Goal: Information Seeking & Learning: Learn about a topic

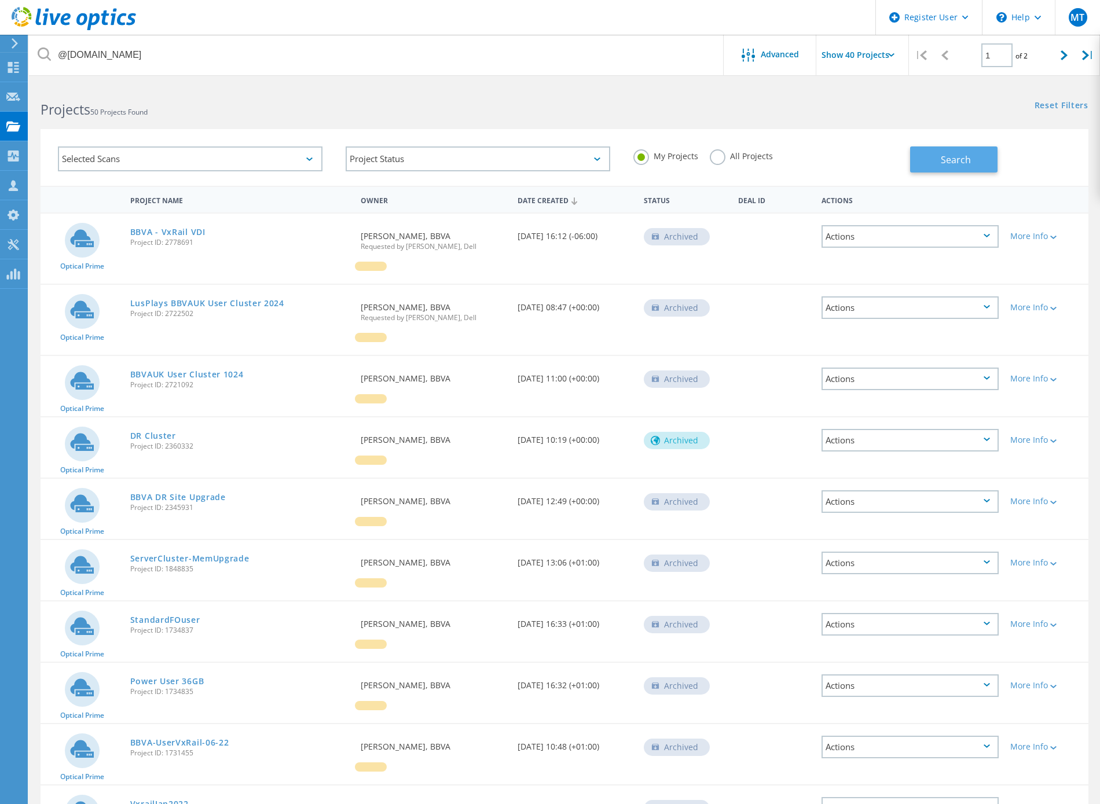
click at [920, 161] on button "Search" at bounding box center [953, 159] width 87 height 26
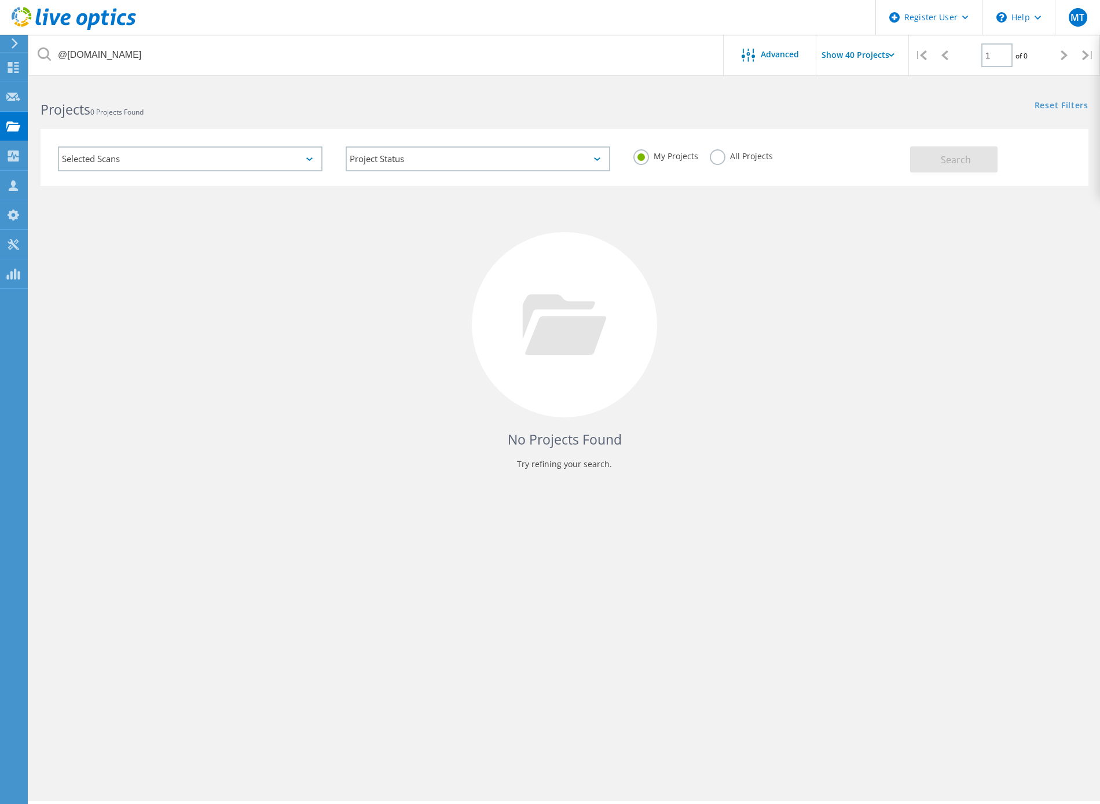
click at [716, 153] on label "All Projects" at bounding box center [741, 154] width 63 height 11
click at [0, 0] on input "All Projects" at bounding box center [0, 0] width 0 height 0
click at [926, 159] on button "Search" at bounding box center [953, 159] width 87 height 26
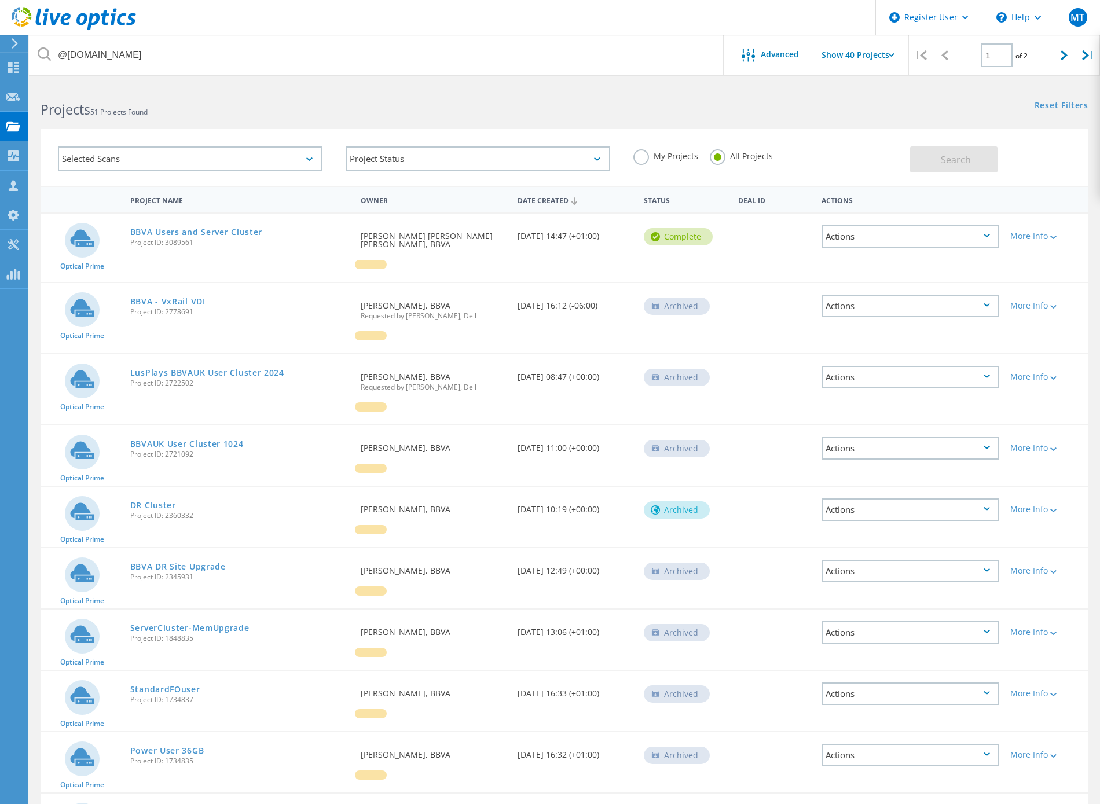
click at [219, 228] on link "BBVA Users and Server Cluster" at bounding box center [196, 232] width 132 height 8
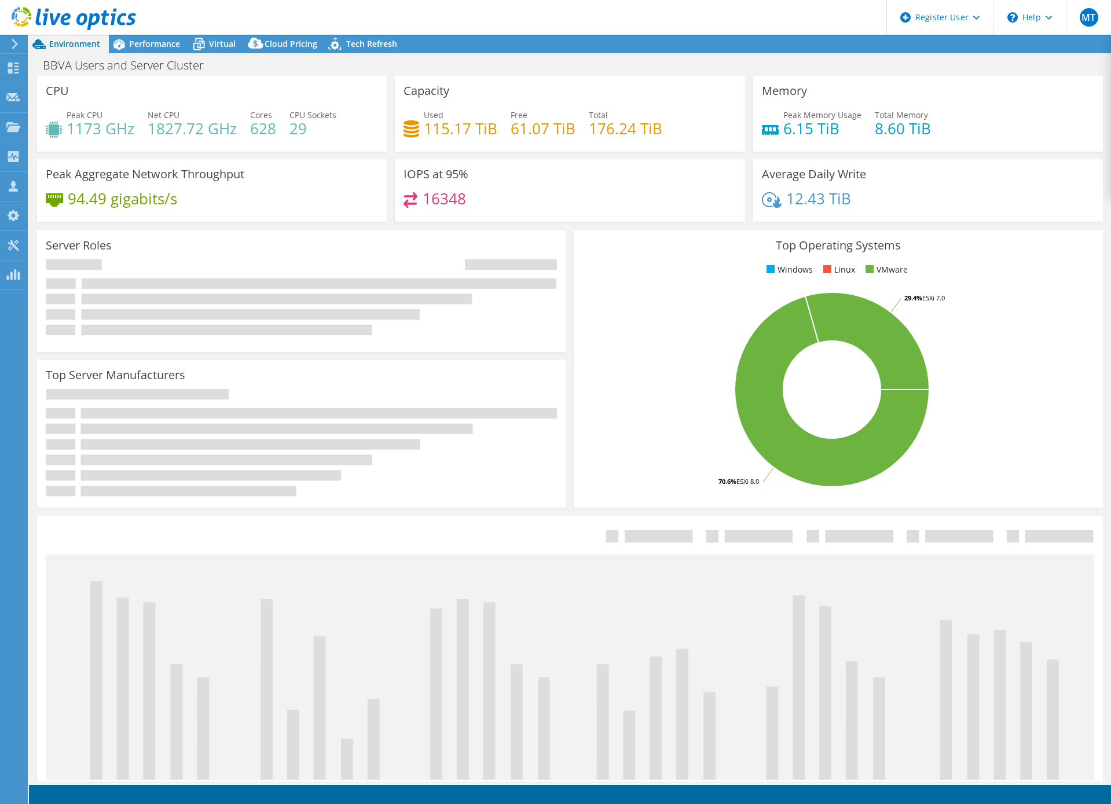
select select "USD"
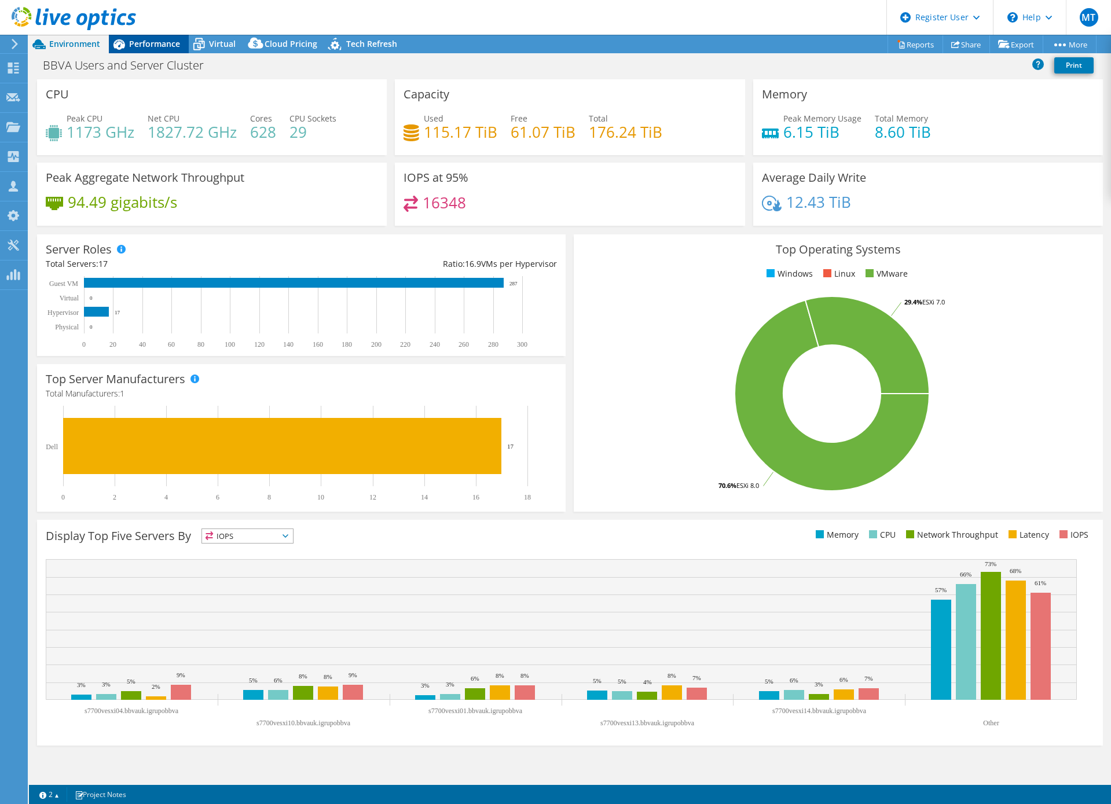
click at [172, 40] on span "Performance" at bounding box center [154, 43] width 51 height 11
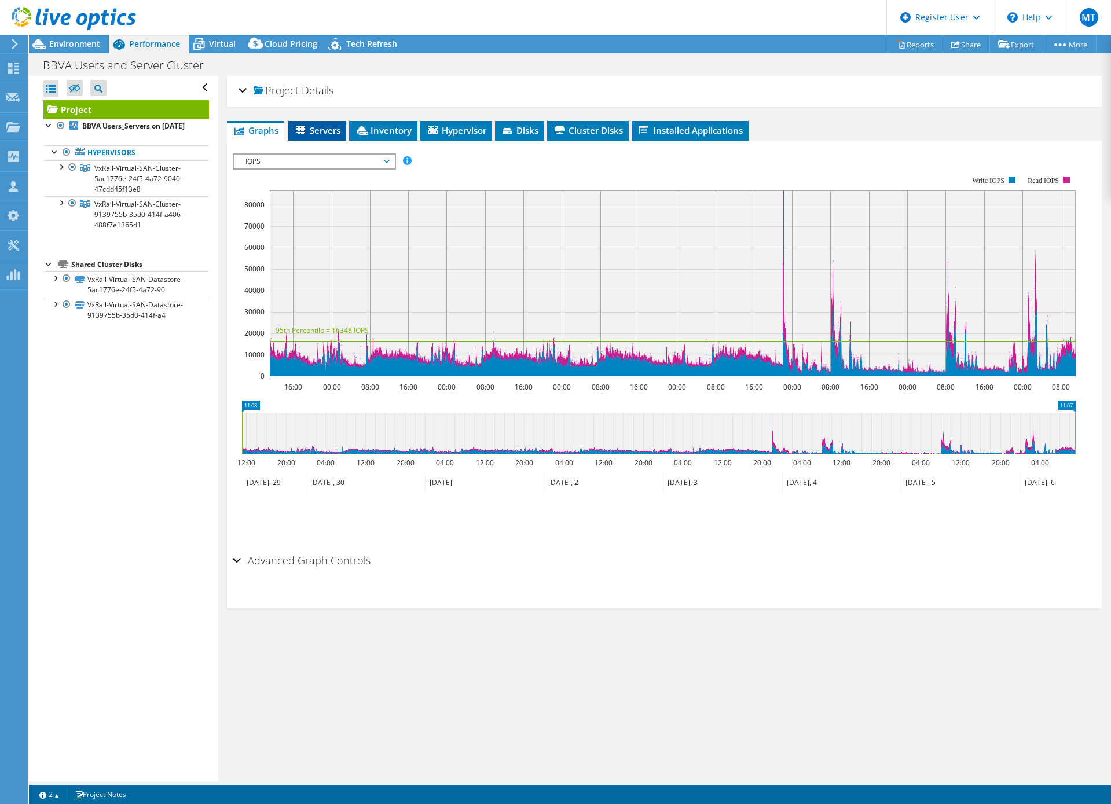
click at [332, 133] on span "Servers" at bounding box center [317, 130] width 46 height 12
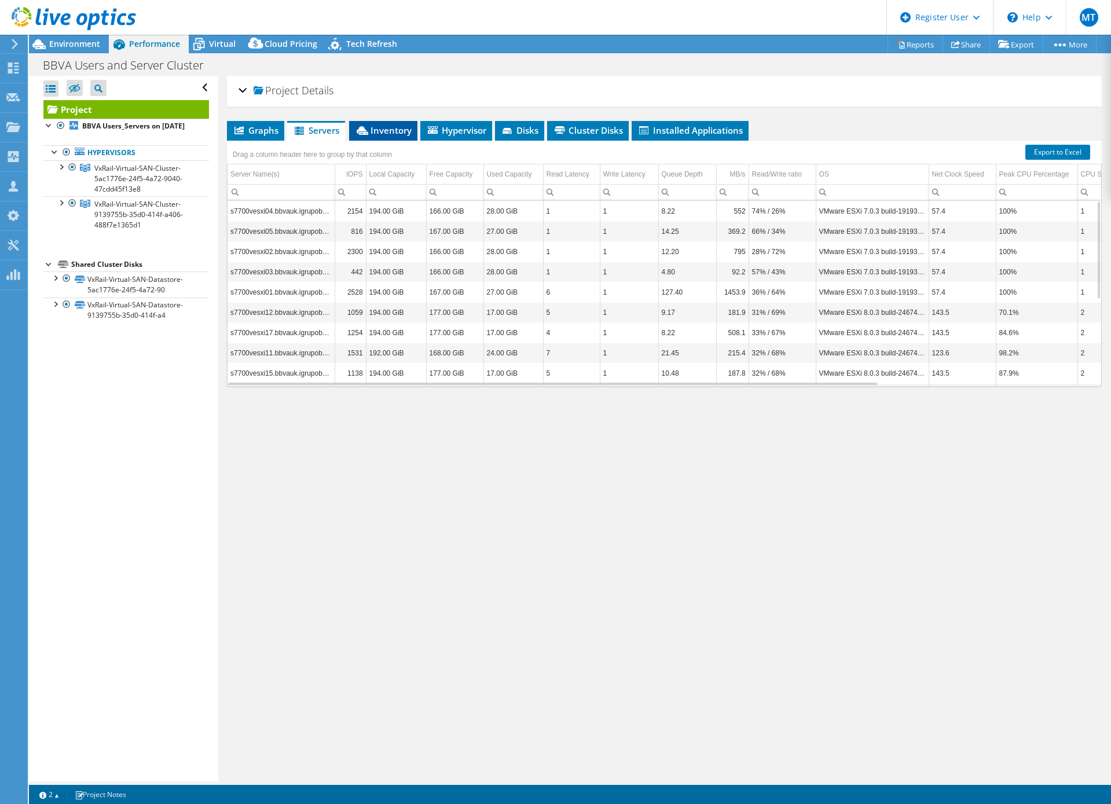
click at [361, 133] on icon at bounding box center [362, 130] width 12 height 9
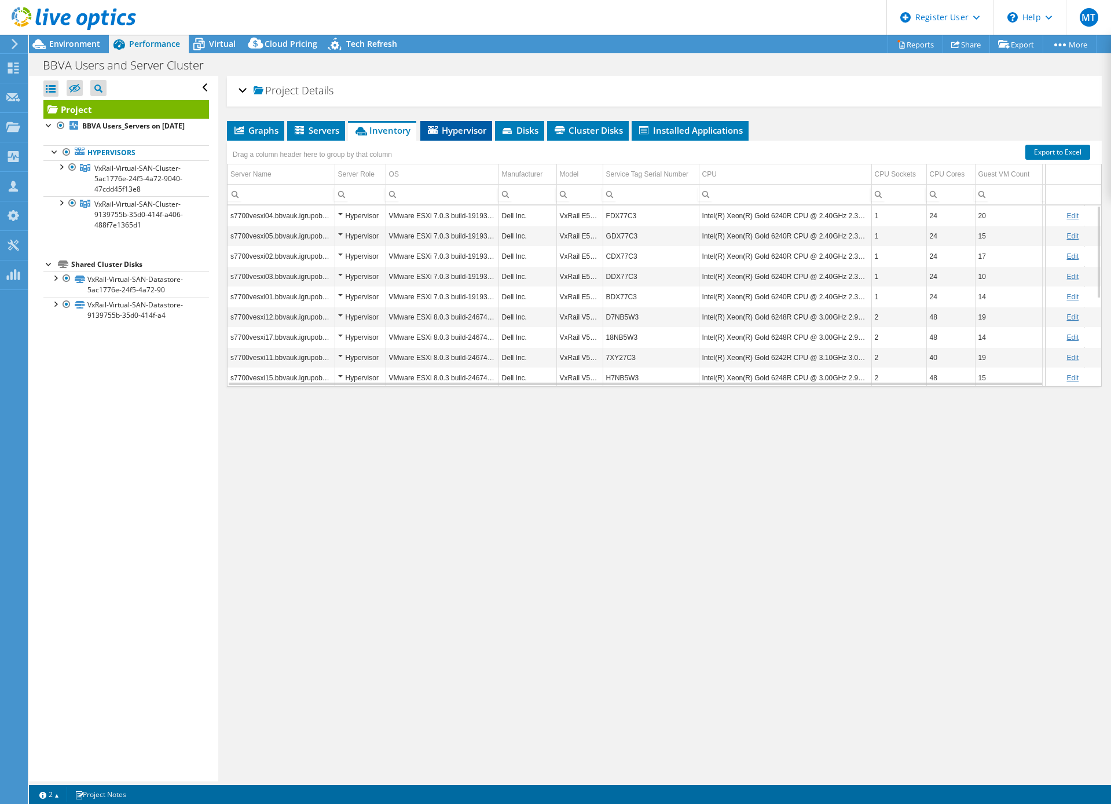
click at [444, 135] on span "Hypervisor" at bounding box center [456, 130] width 60 height 12
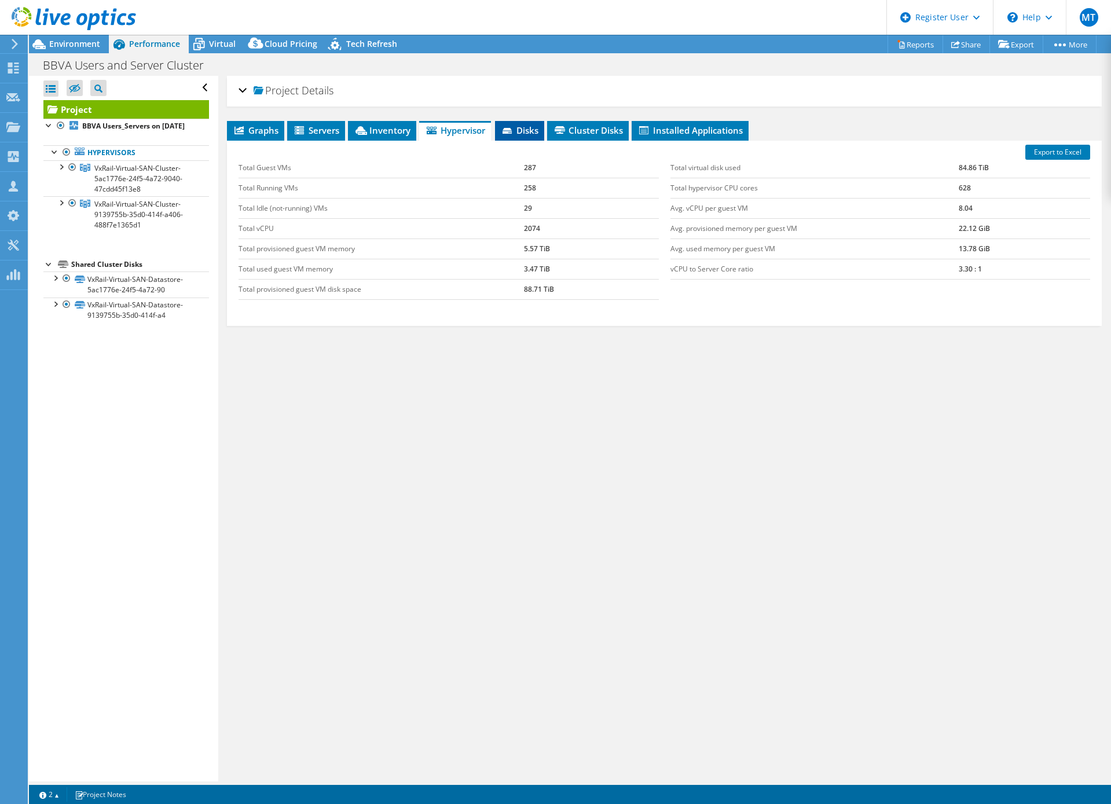
click at [524, 135] on span "Disks" at bounding box center [520, 130] width 38 height 12
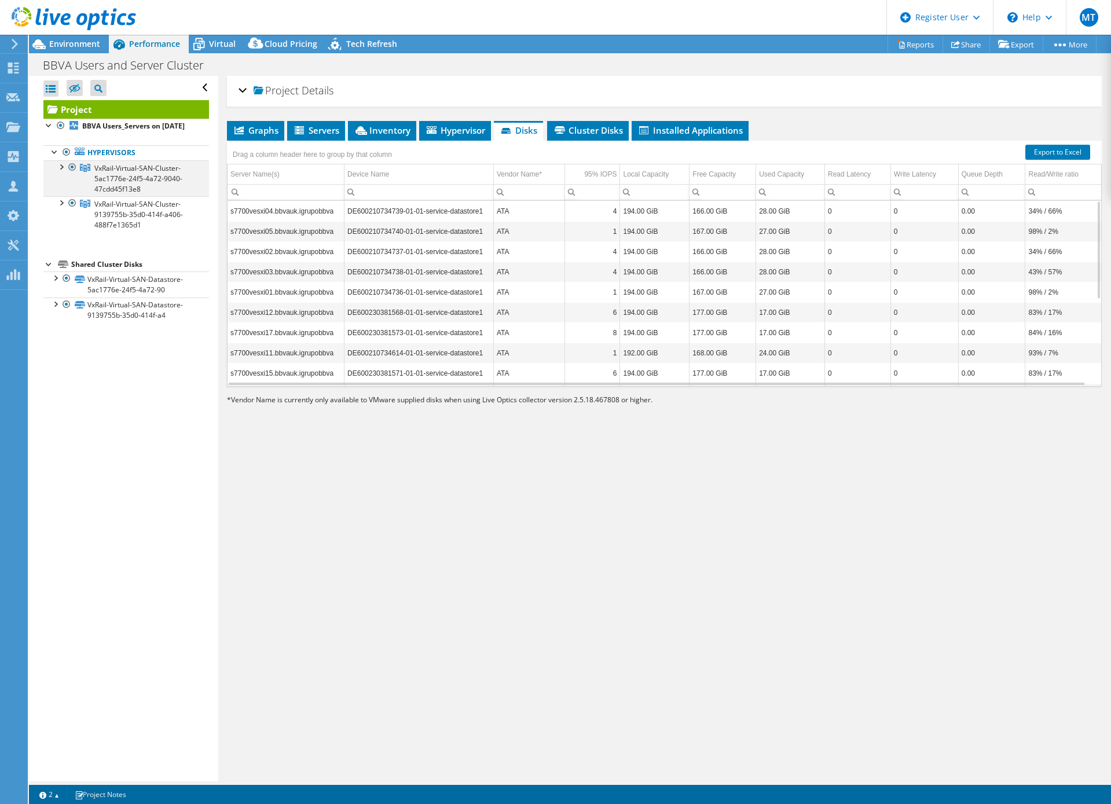
click at [61, 172] on div at bounding box center [61, 166] width 12 height 12
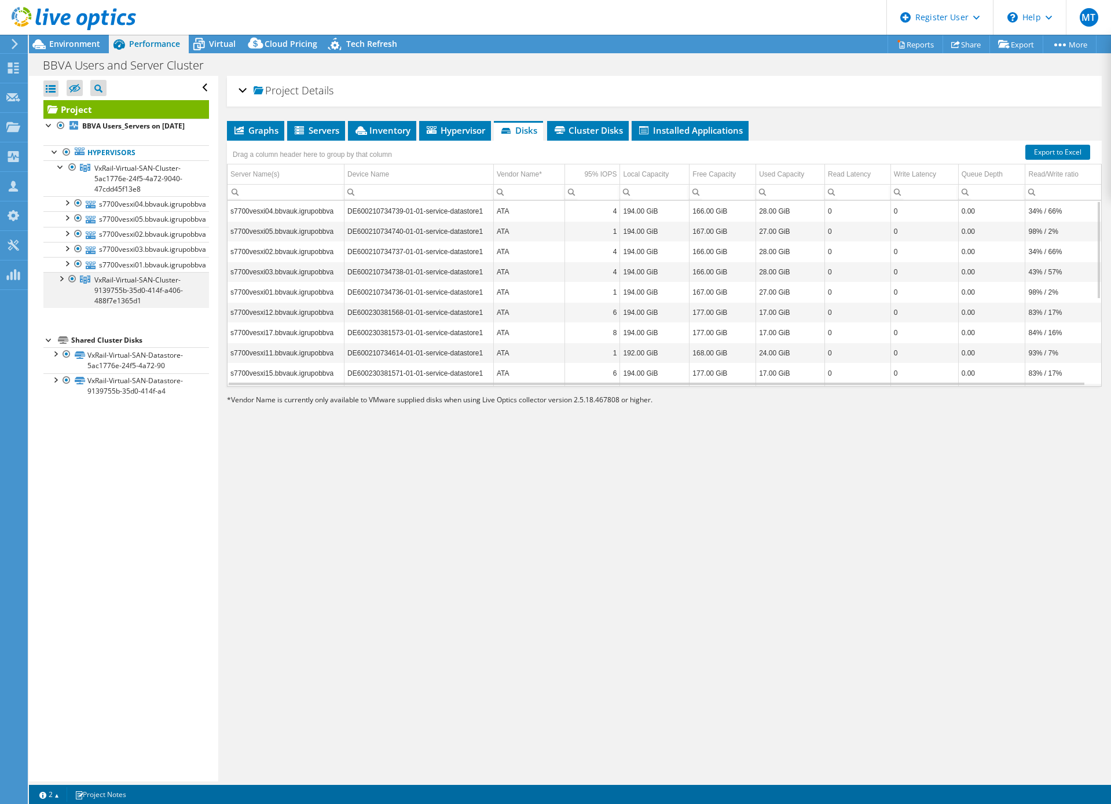
click at [64, 284] on div at bounding box center [61, 278] width 12 height 12
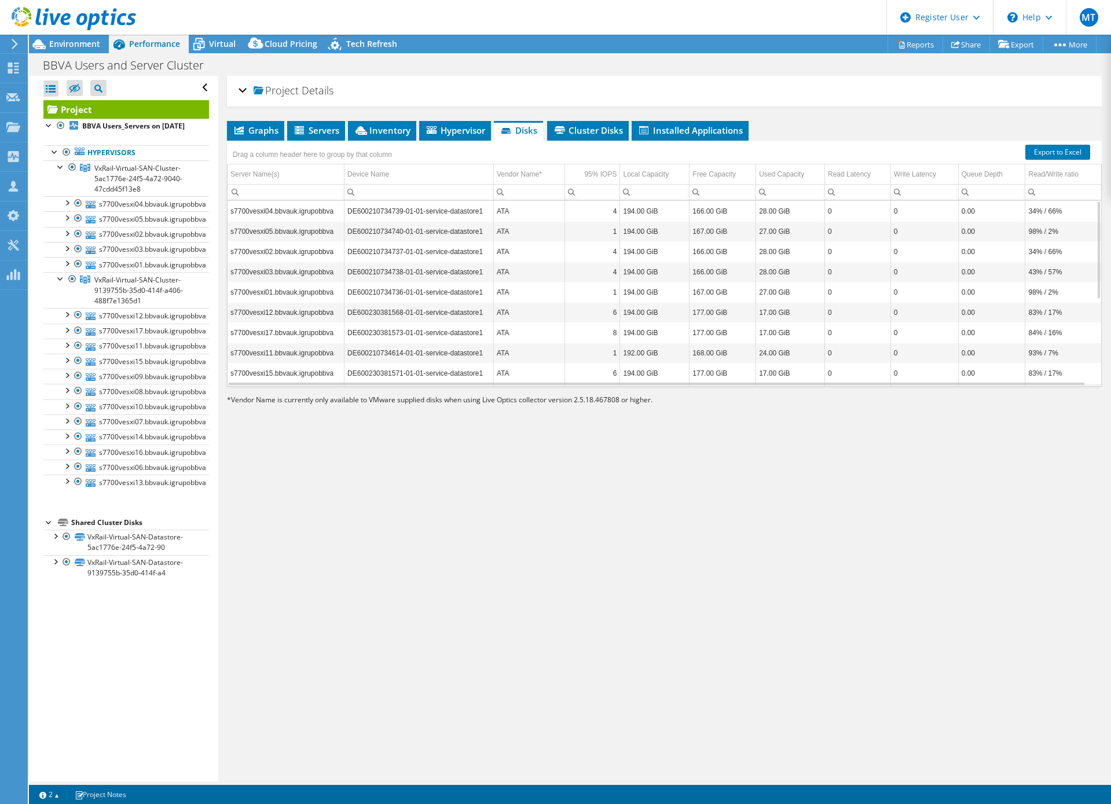
click at [603, 141] on div "Drag a column header here to group by that column" at bounding box center [664, 148] width 874 height 15
click at [607, 134] on span "Cluster Disks" at bounding box center [588, 130] width 70 height 12
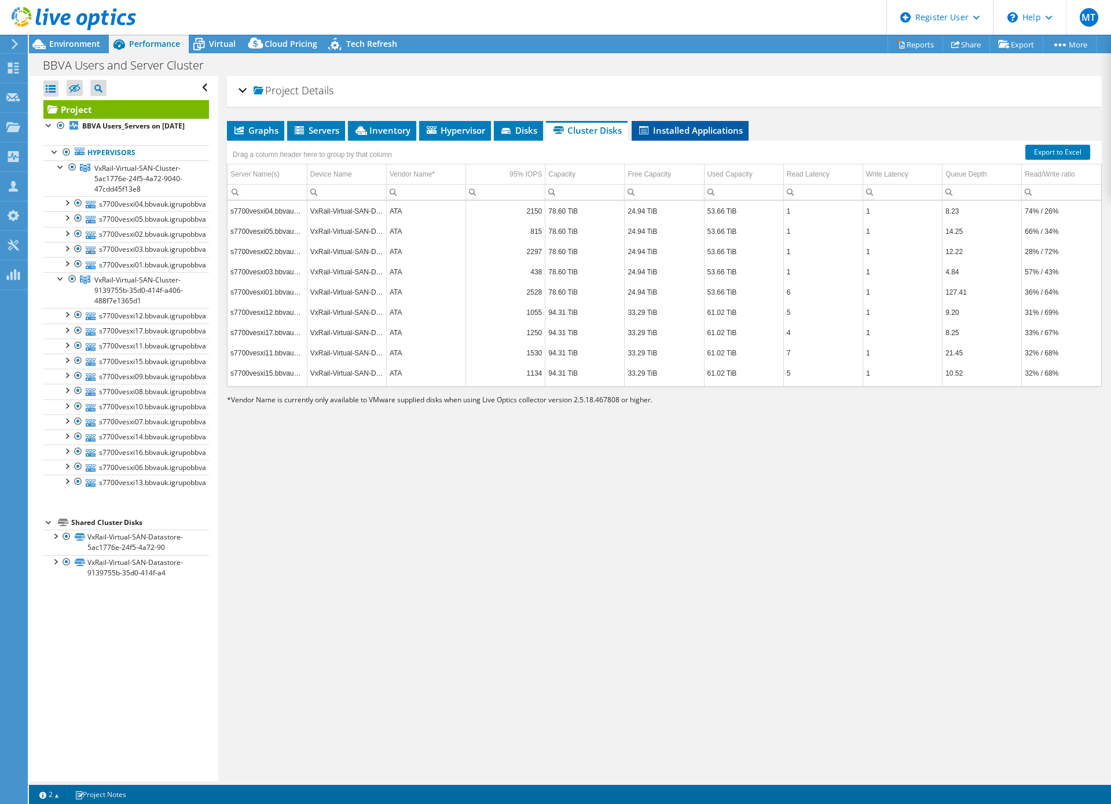
click at [711, 126] on span "Installed Applications" at bounding box center [689, 130] width 105 height 12
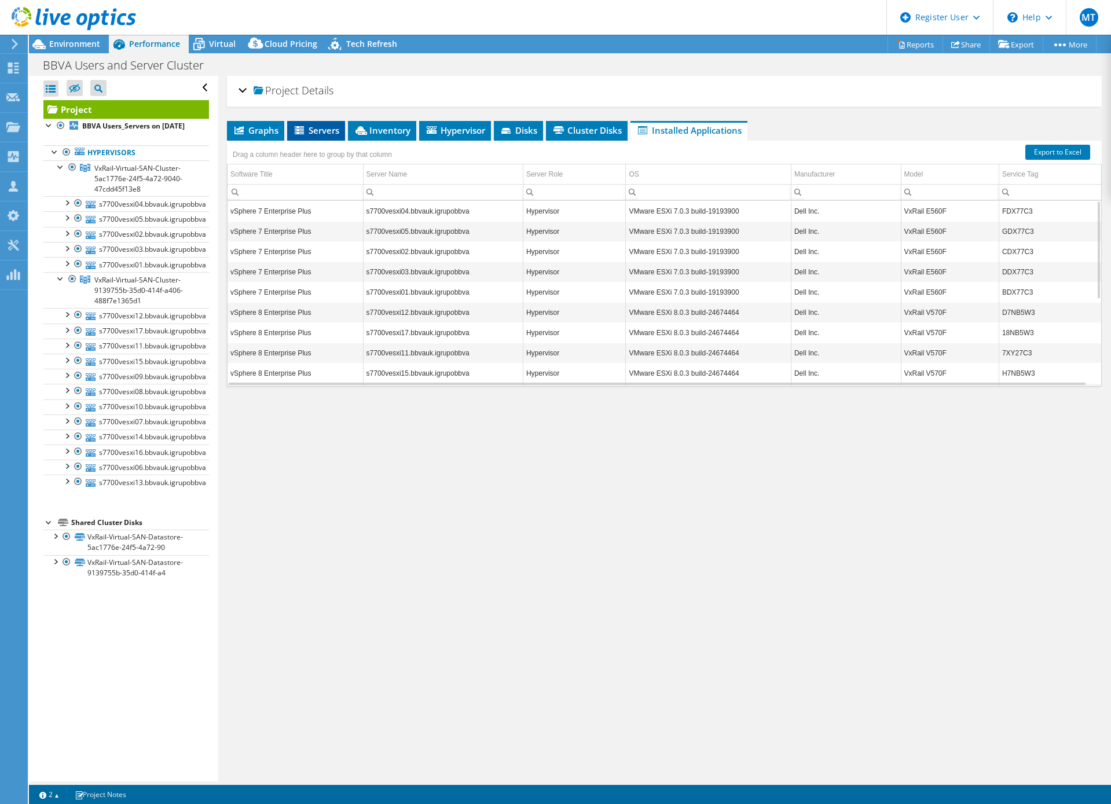
click at [318, 132] on span "Servers" at bounding box center [316, 130] width 46 height 12
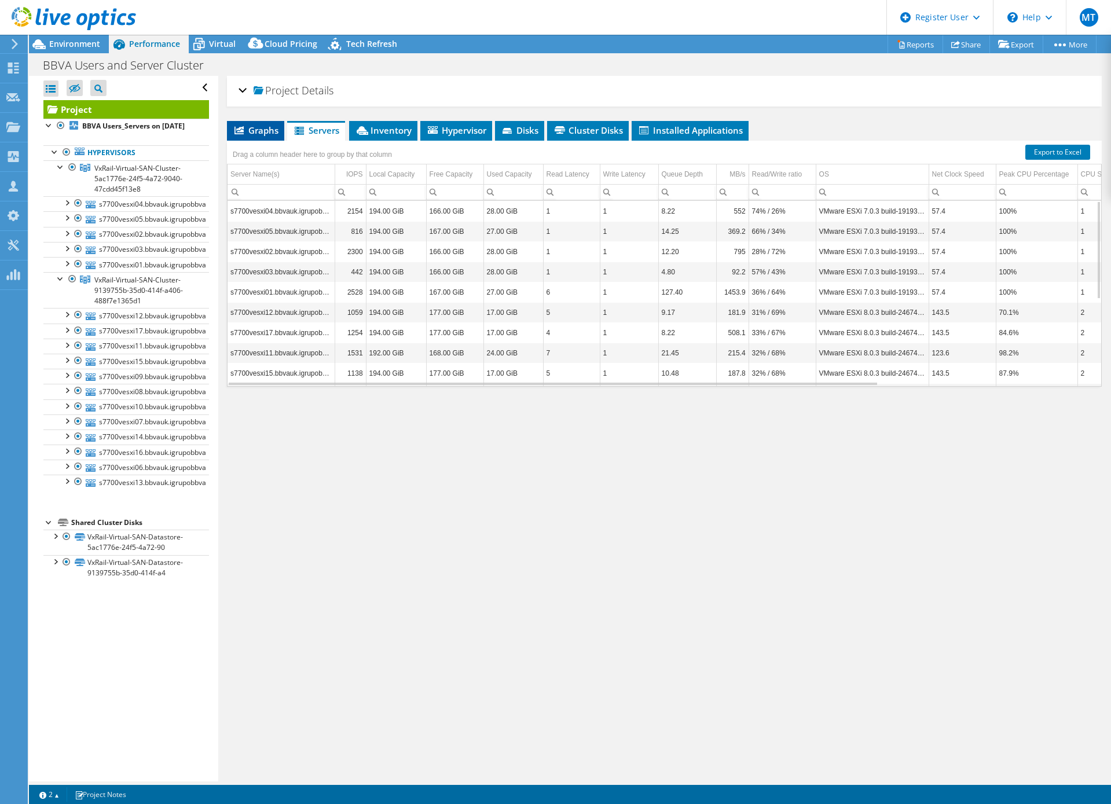
click at [266, 130] on span "Graphs" at bounding box center [256, 130] width 46 height 12
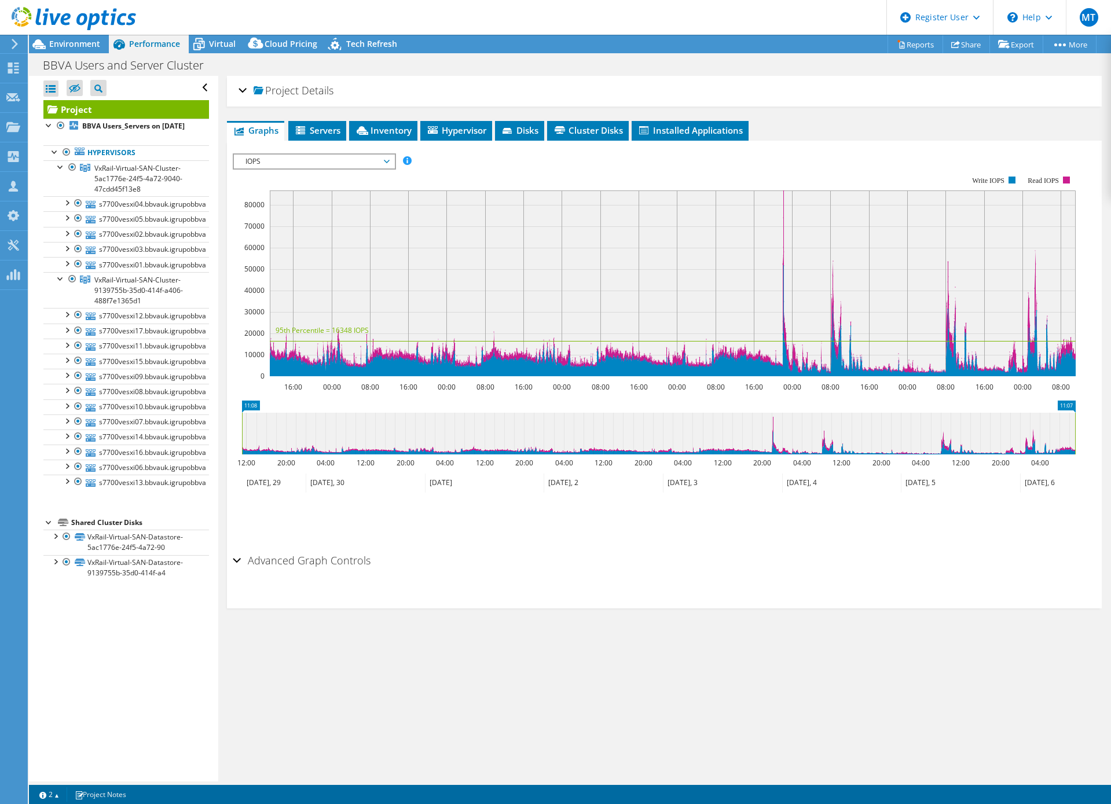
click at [345, 157] on span "IOPS" at bounding box center [314, 162] width 149 height 14
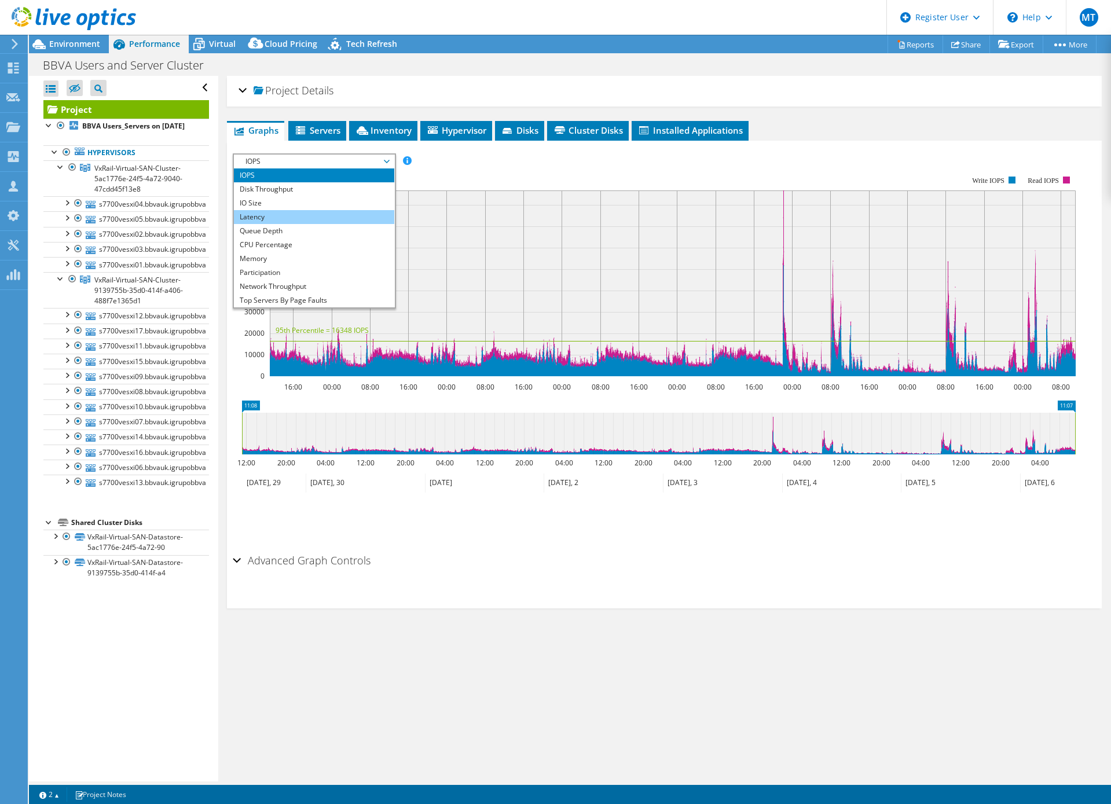
click at [277, 220] on li "Latency" at bounding box center [314, 217] width 160 height 14
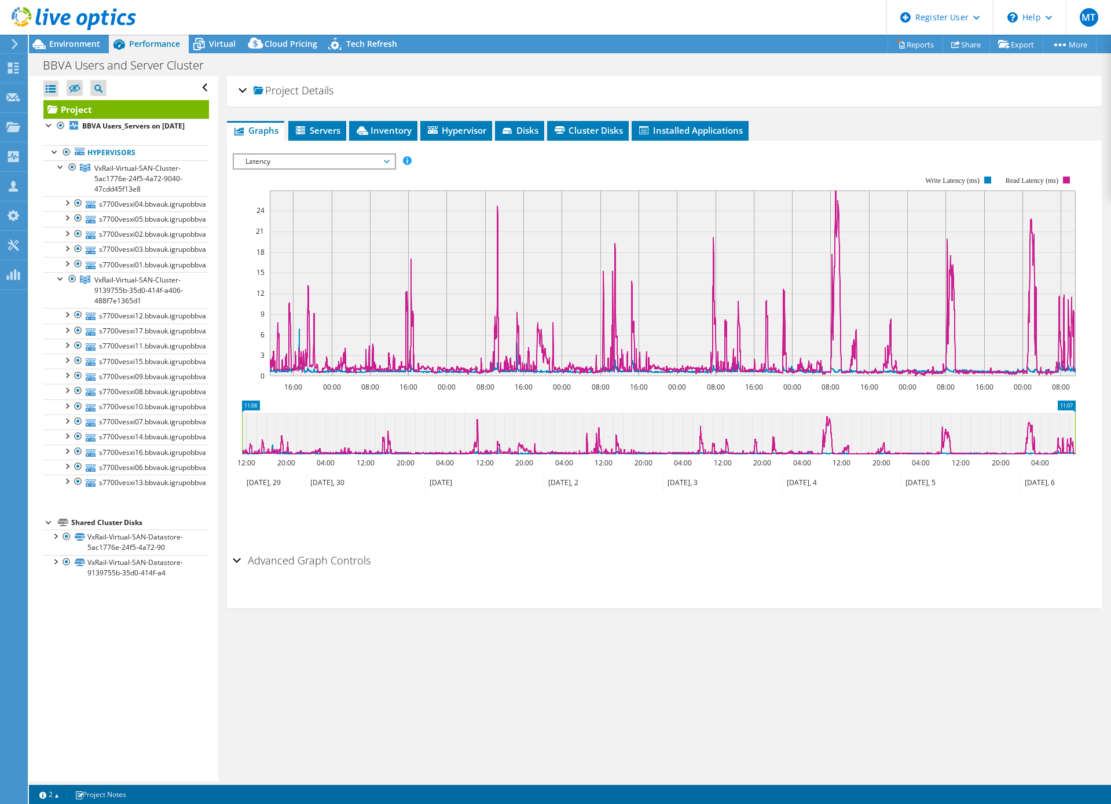
click at [328, 164] on span "Latency" at bounding box center [314, 162] width 149 height 14
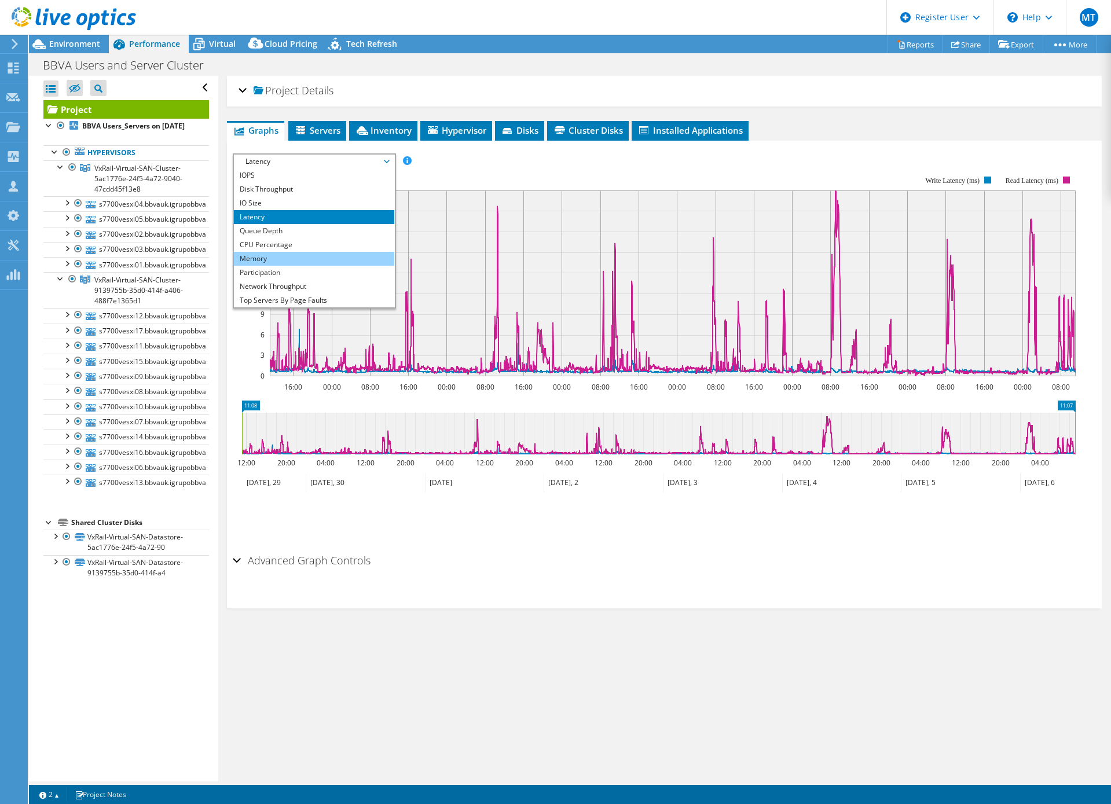
click at [295, 255] on li "Memory" at bounding box center [314, 259] width 160 height 14
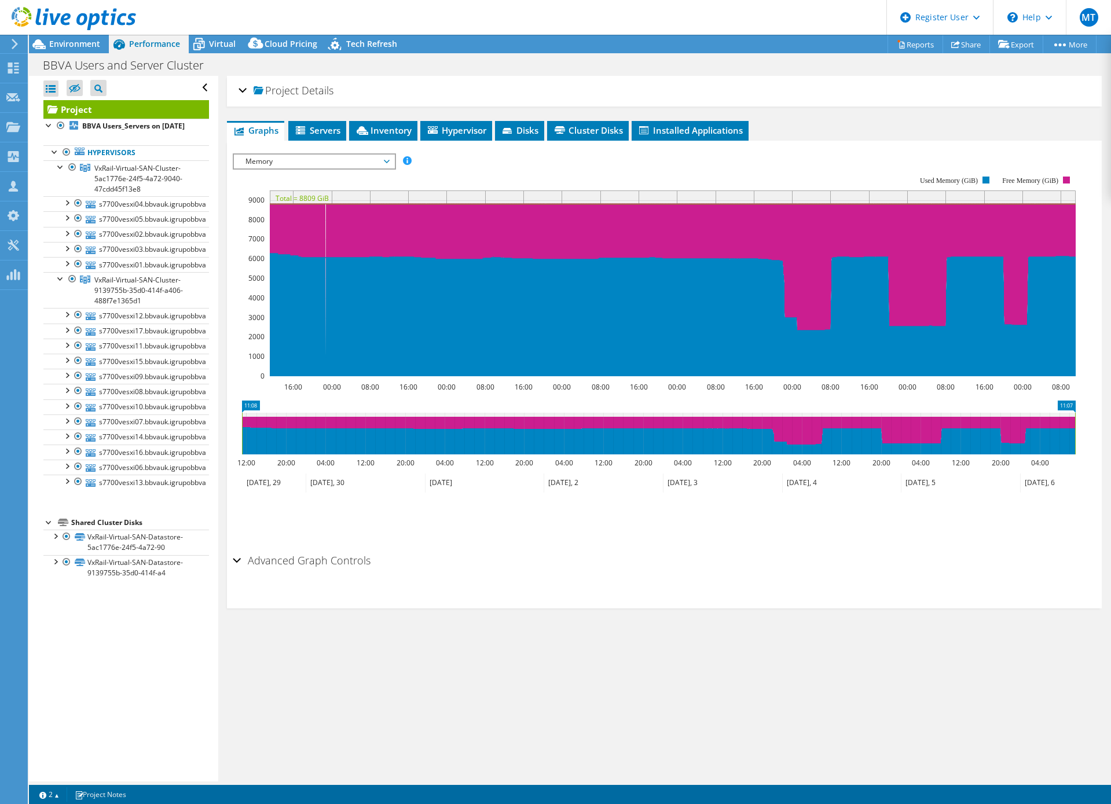
click at [380, 161] on span "Memory" at bounding box center [314, 162] width 149 height 14
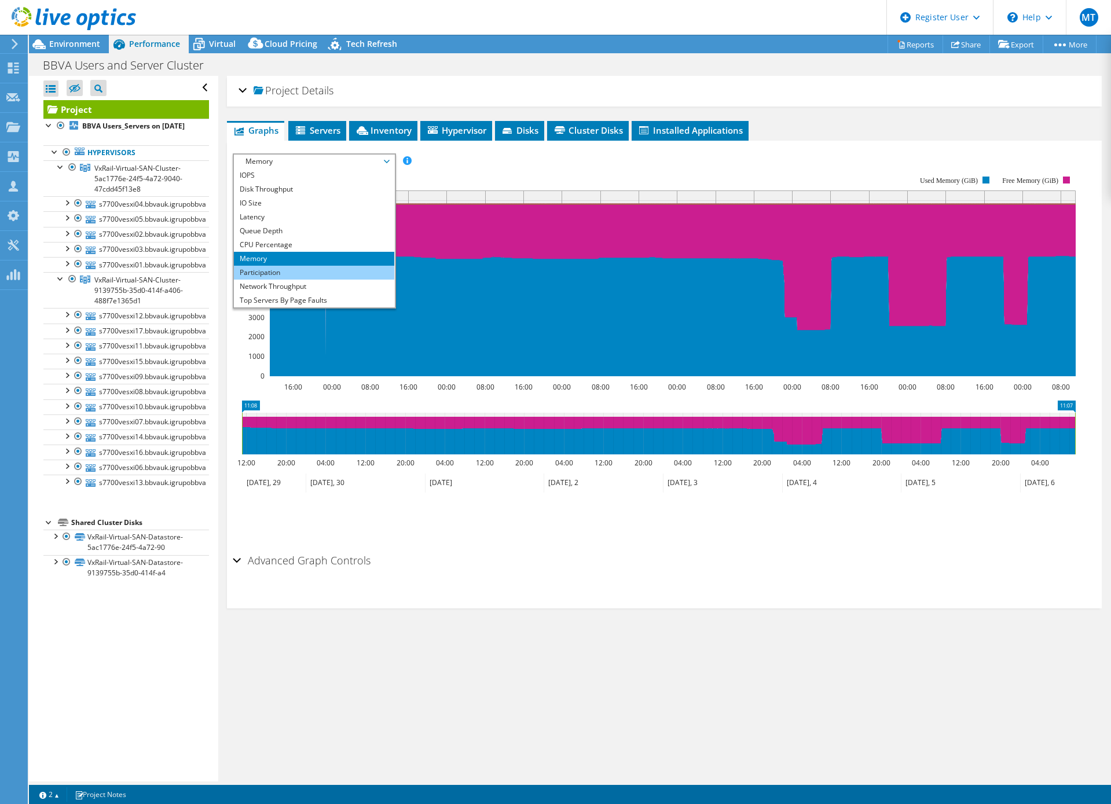
click at [303, 277] on li "Participation" at bounding box center [314, 273] width 160 height 14
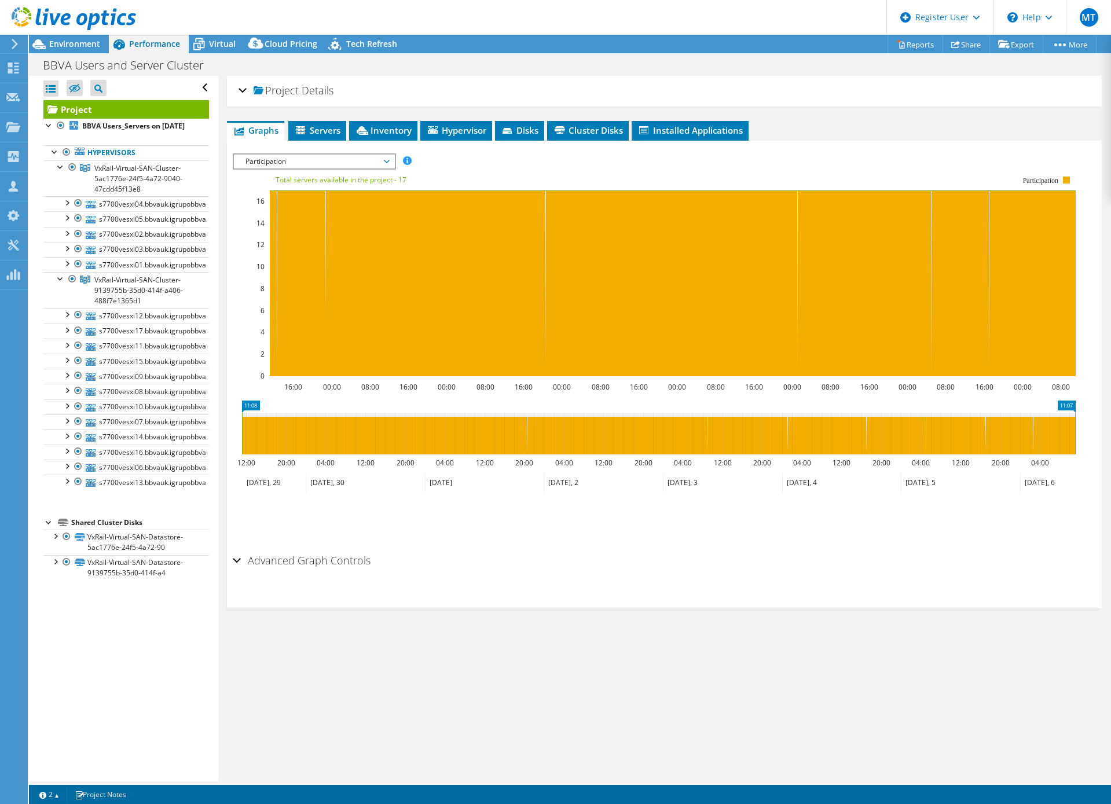
click at [373, 164] on span "Participation" at bounding box center [314, 162] width 149 height 14
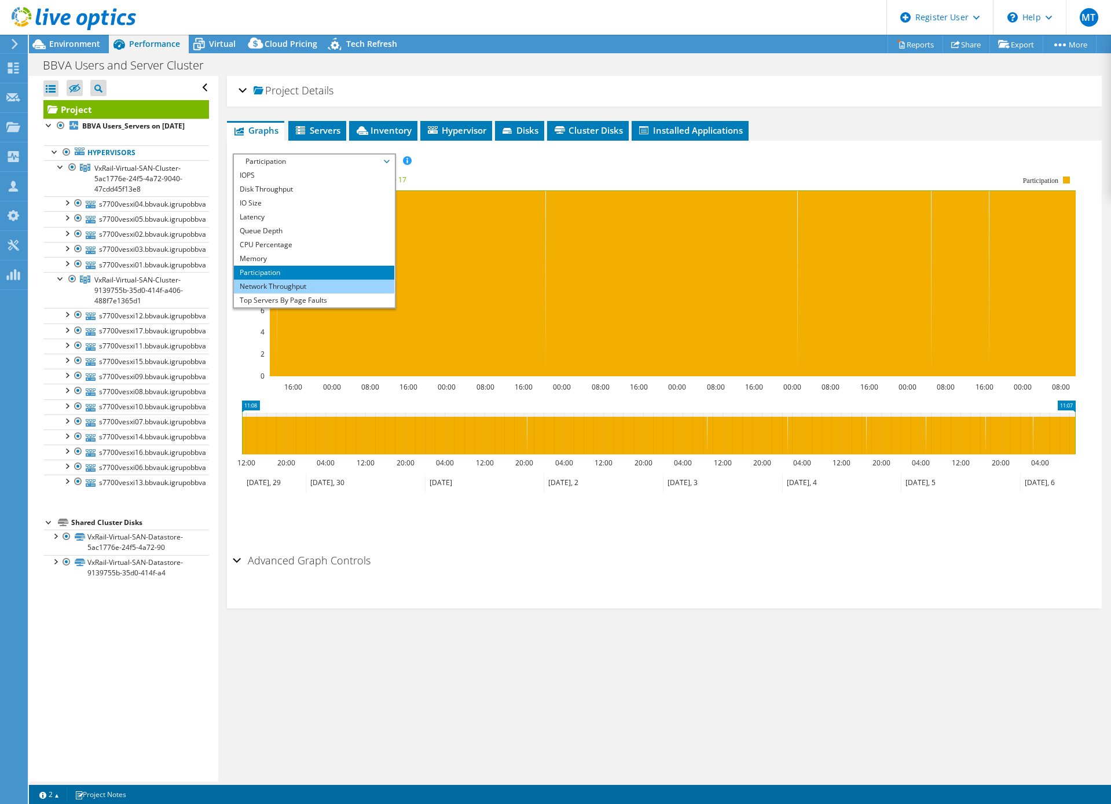
scroll to position [42, 0]
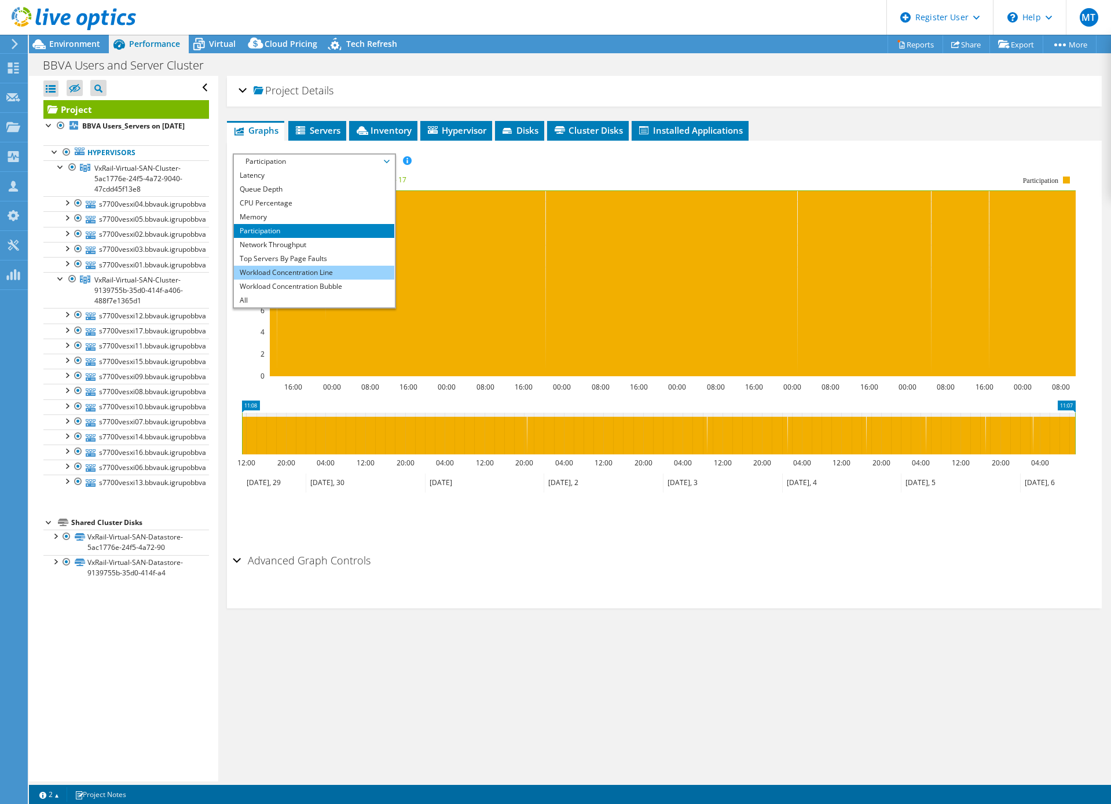
click at [308, 268] on li "Workload Concentration Line" at bounding box center [314, 273] width 160 height 14
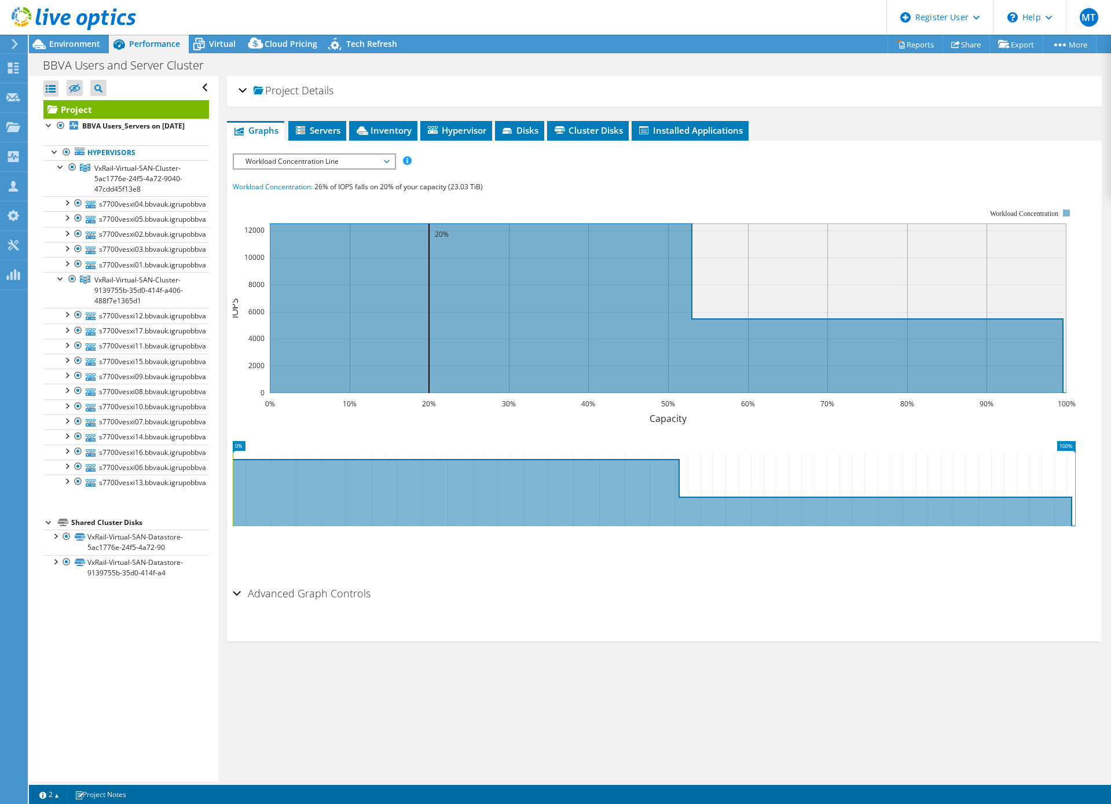
click at [335, 163] on span "Workload Concentration Line" at bounding box center [314, 162] width 149 height 14
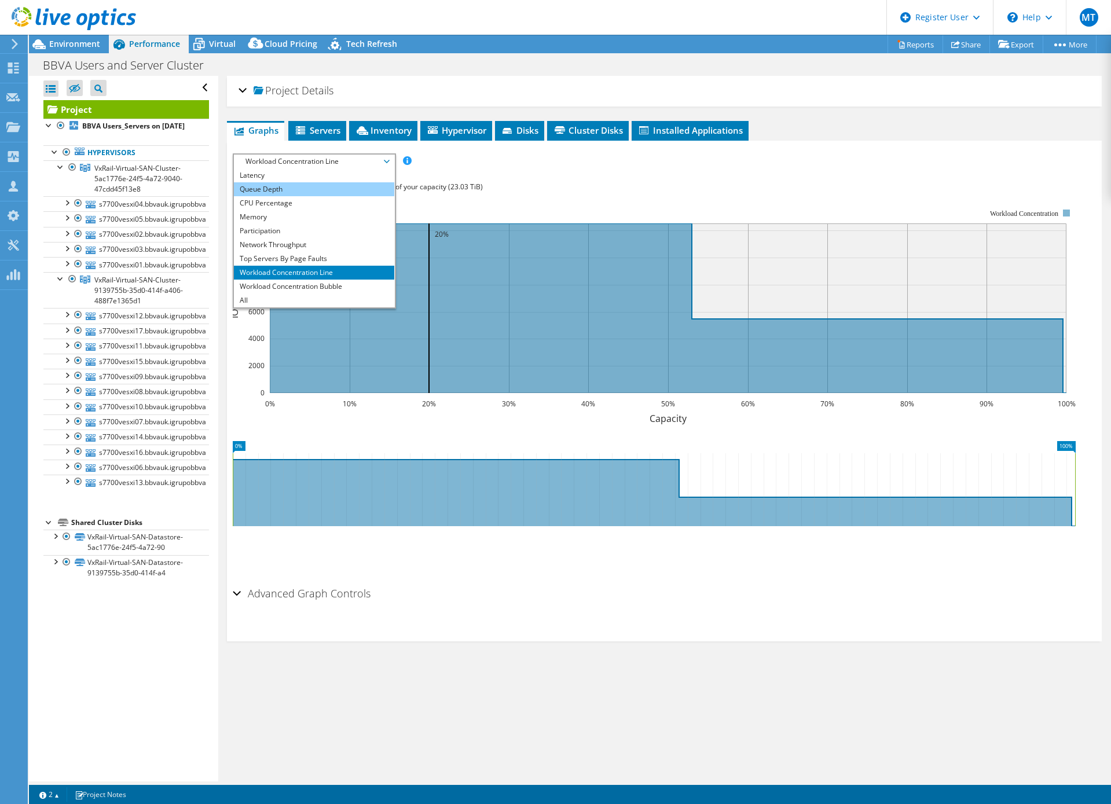
scroll to position [0, 0]
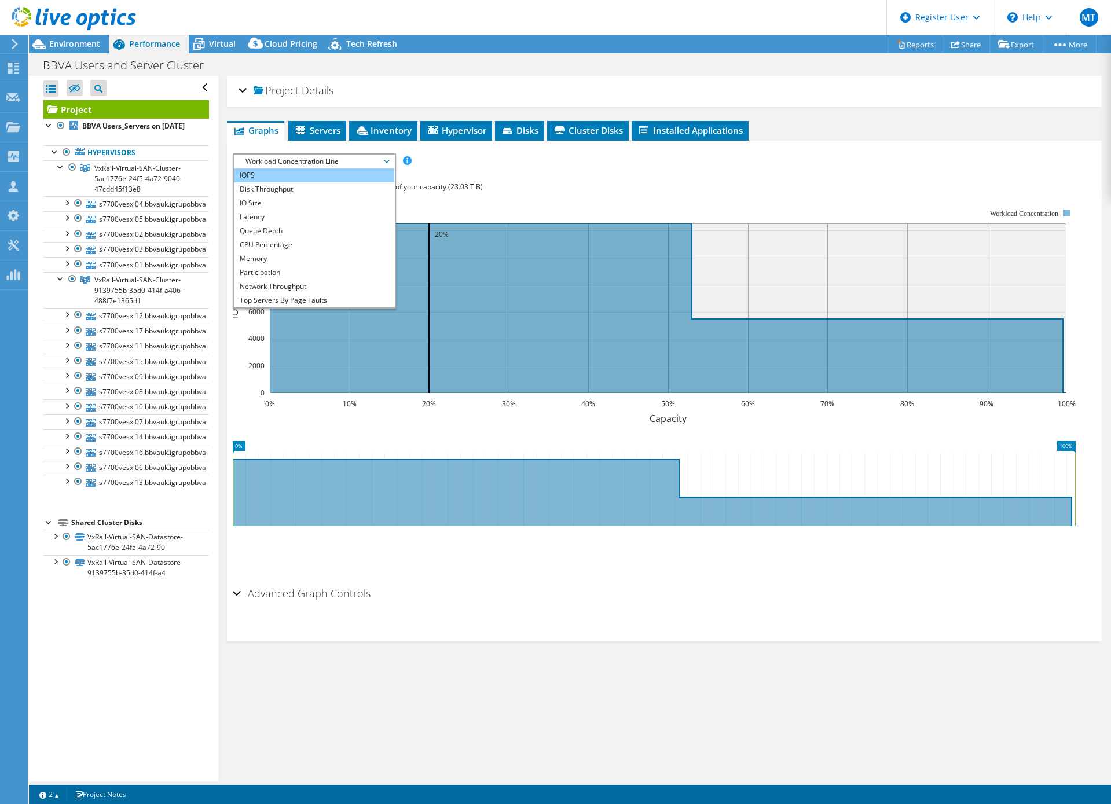
click at [299, 179] on li "IOPS" at bounding box center [314, 175] width 160 height 14
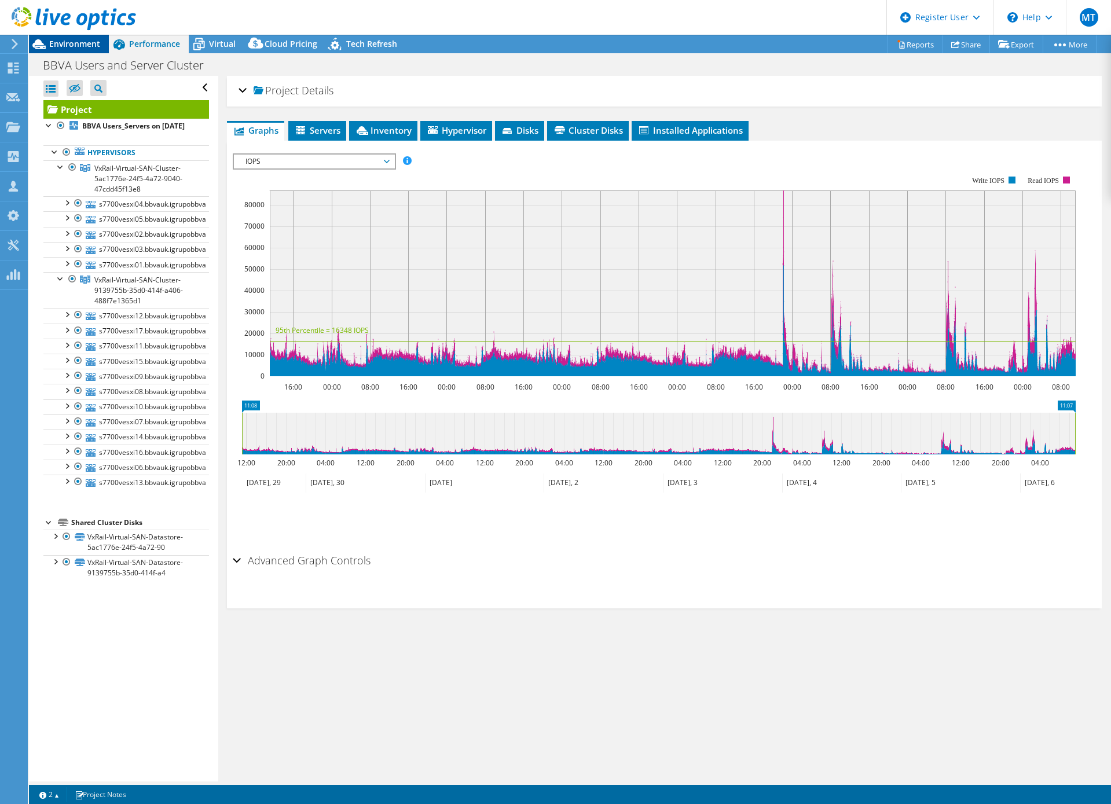
click at [52, 45] on span "Environment" at bounding box center [74, 43] width 51 height 11
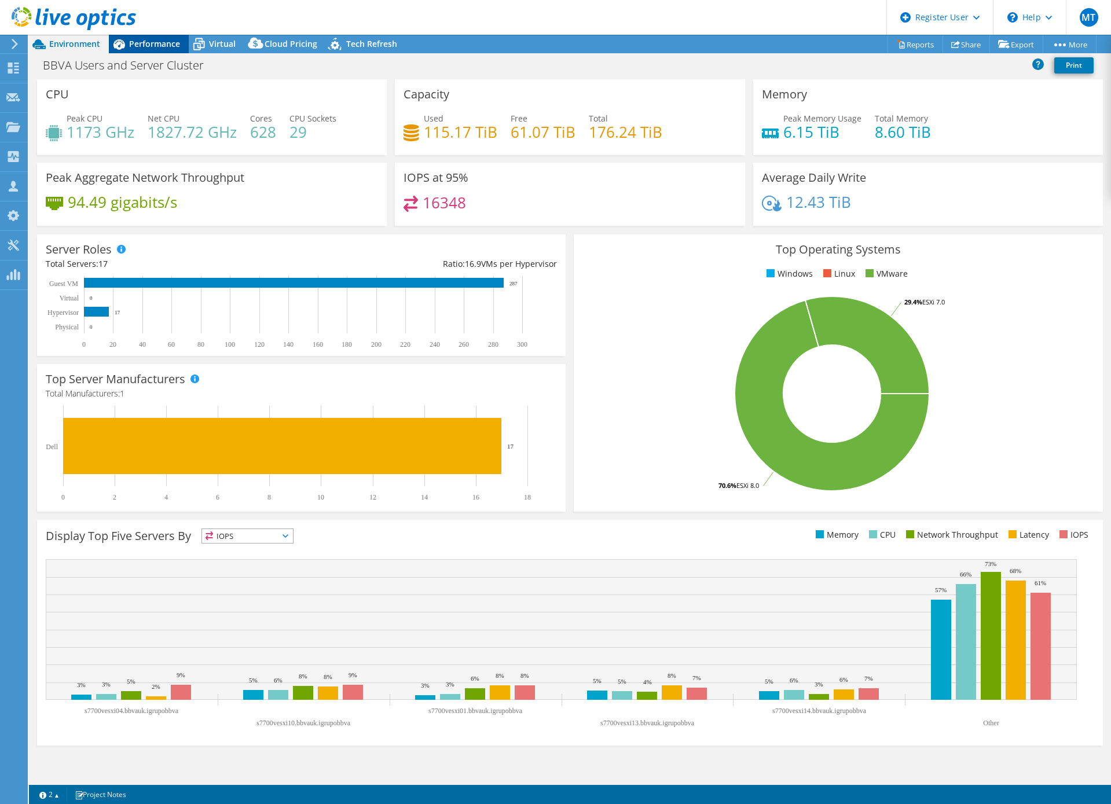
click at [171, 38] on span "Performance" at bounding box center [154, 43] width 51 height 11
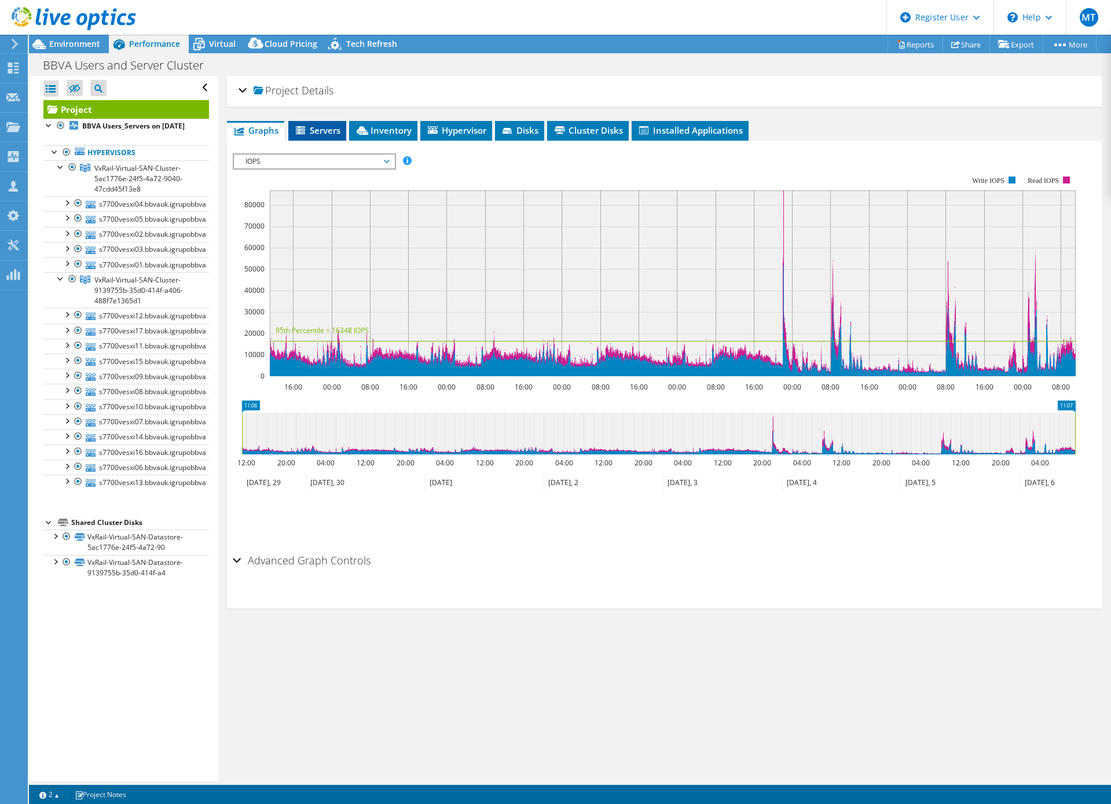
click at [315, 130] on span "Servers" at bounding box center [317, 130] width 46 height 12
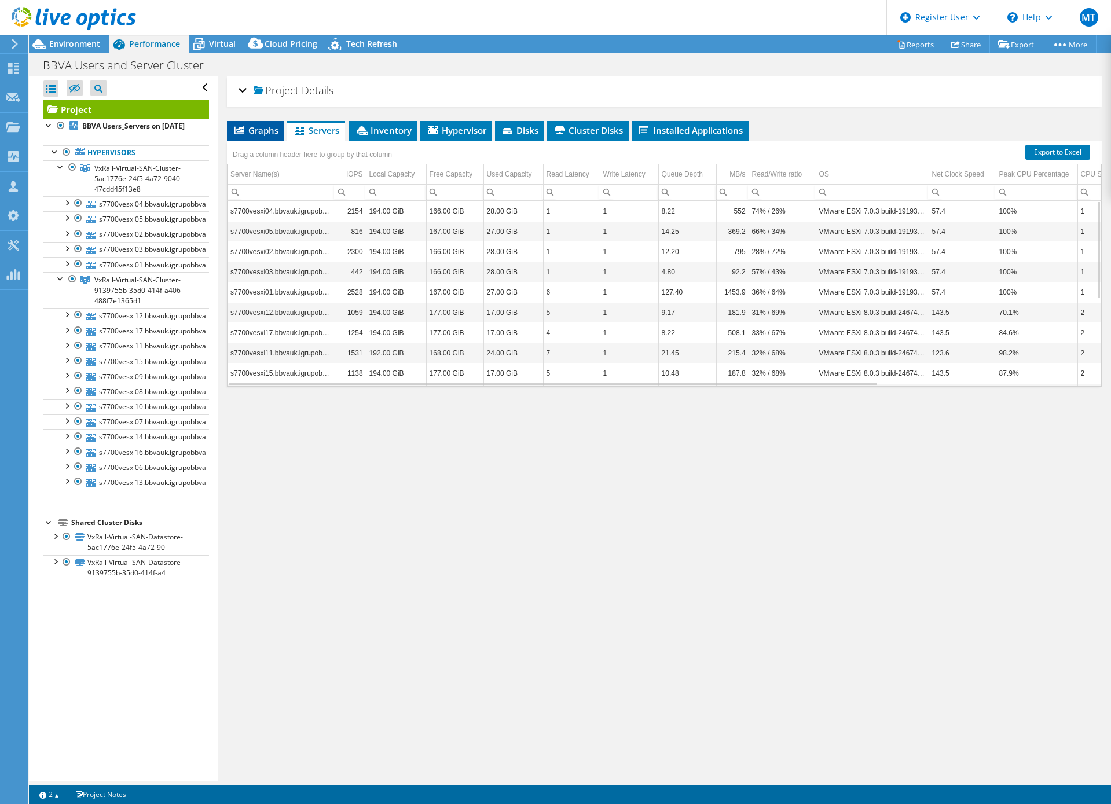
click at [262, 128] on span "Graphs" at bounding box center [256, 130] width 46 height 12
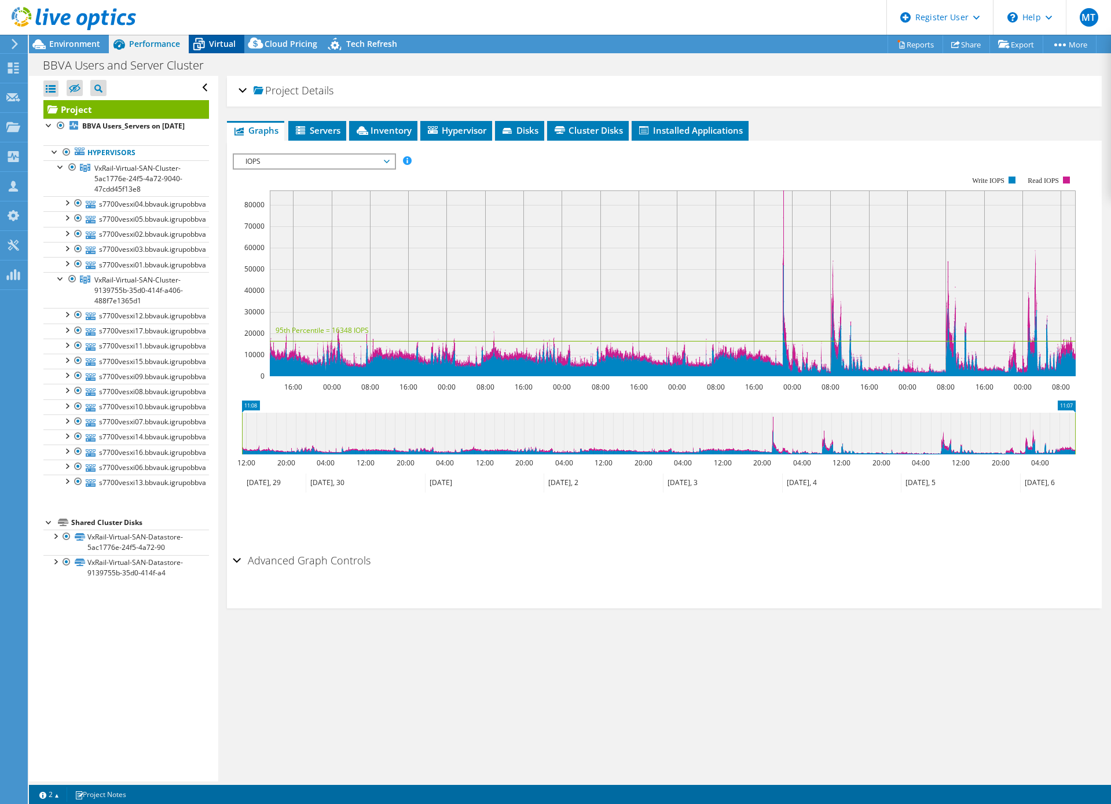
click at [218, 50] on div "Virtual" at bounding box center [217, 44] width 56 height 19
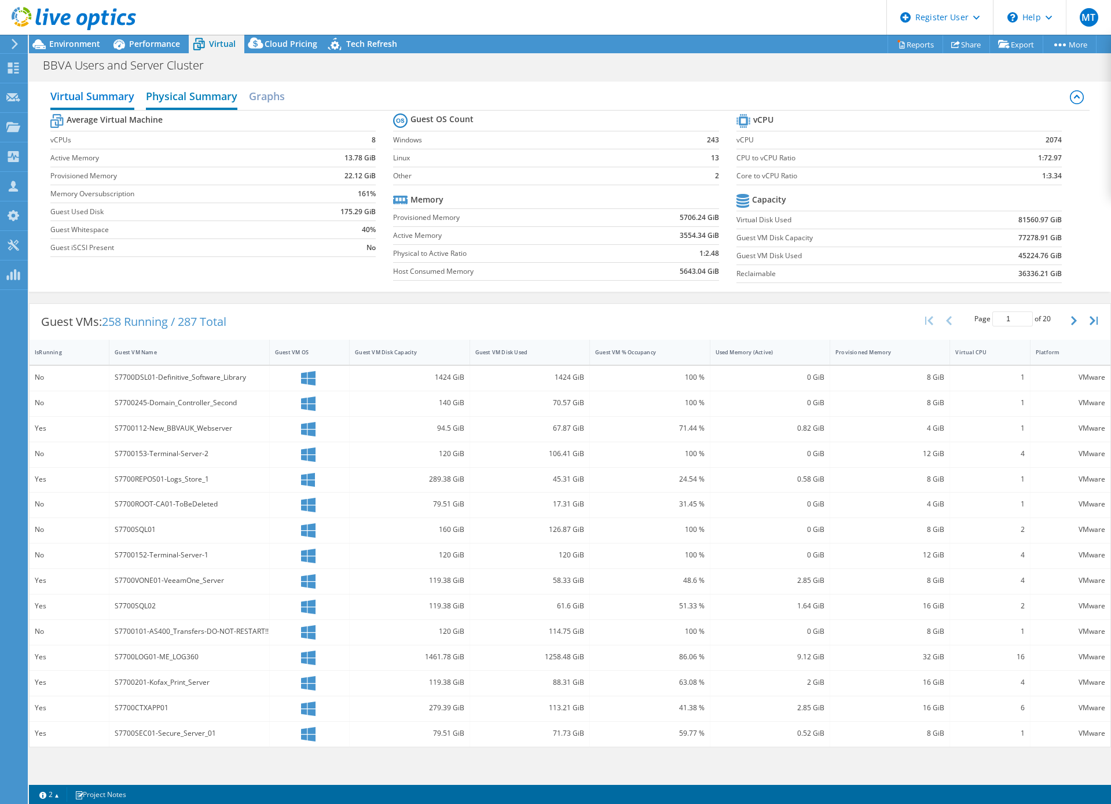
click at [176, 88] on h2 "Physical Summary" at bounding box center [191, 96] width 91 height 25
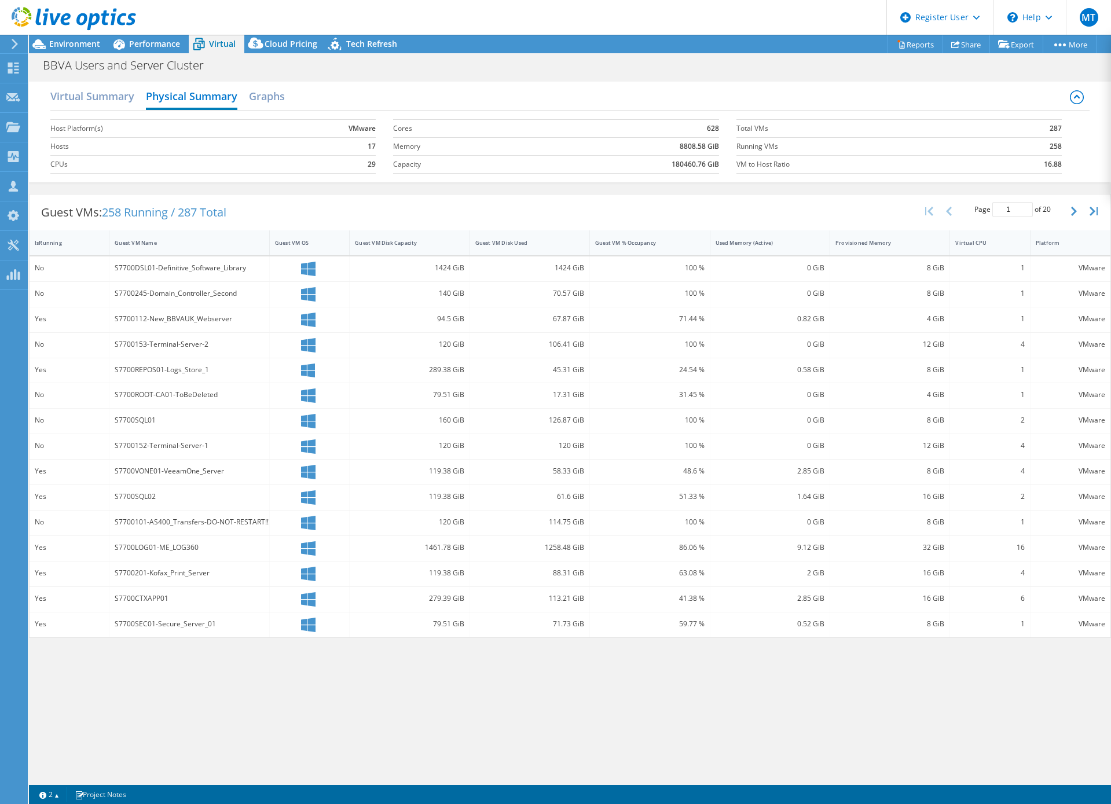
click at [310, 113] on td at bounding box center [325, 116] width 104 height 6
click at [285, 102] on h2 "Graphs" at bounding box center [267, 96] width 36 height 25
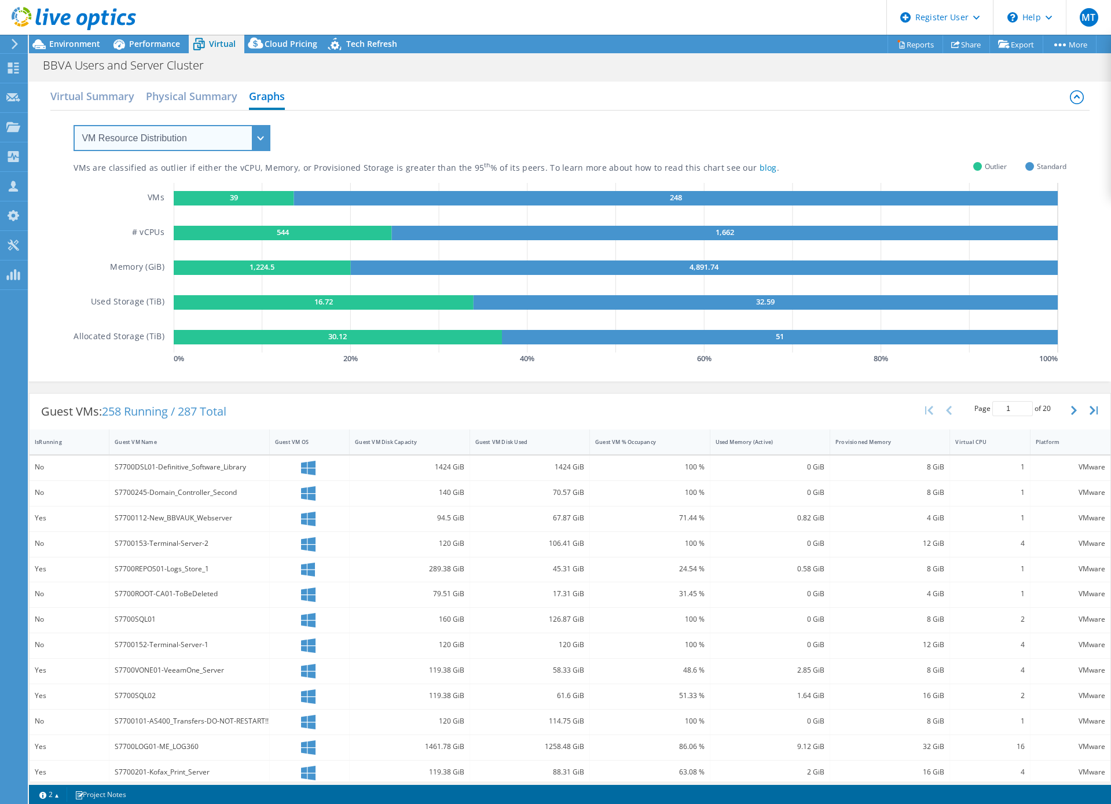
click at [205, 144] on select "VM Resource Distribution Provisioning Contrast Over Provisioning" at bounding box center [171, 138] width 197 height 26
click at [73, 125] on select "VM Resource Distribution Provisioning Contrast Over Provisioning" at bounding box center [171, 138] width 197 height 26
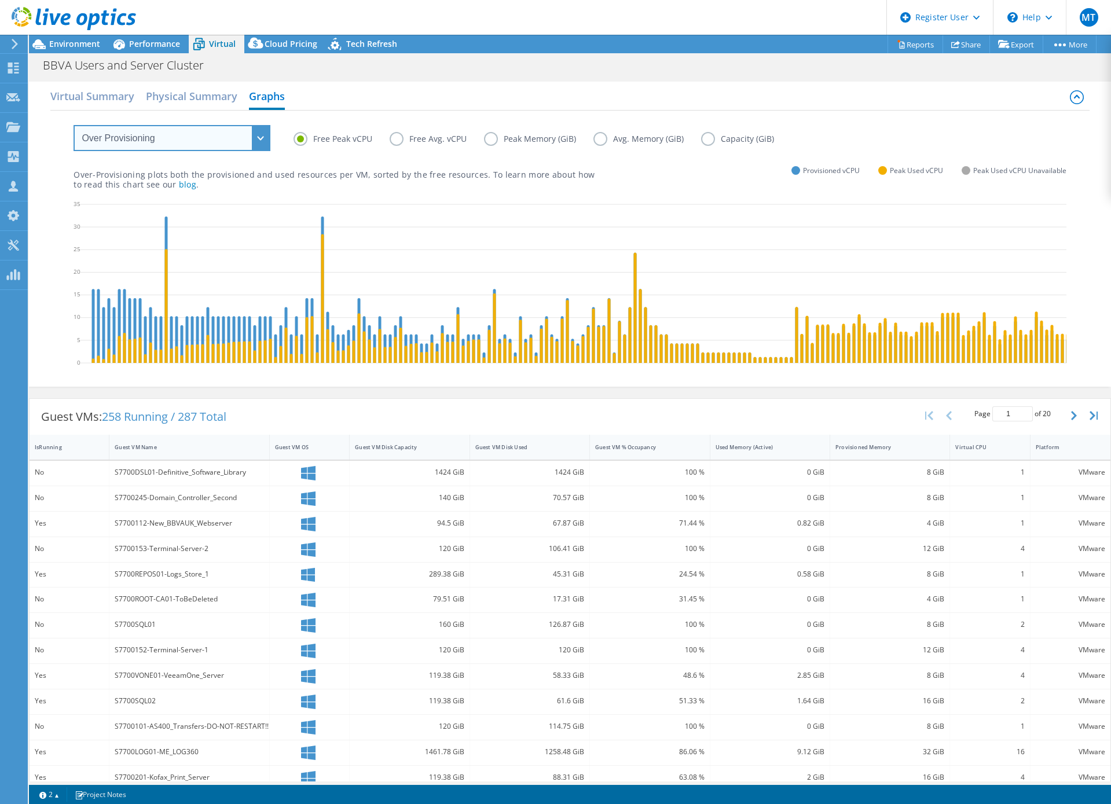
click at [208, 139] on select "VM Resource Distribution Provisioning Contrast Over Provisioning" at bounding box center [171, 138] width 197 height 26
click at [73, 125] on select "VM Resource Distribution Provisioning Contrast Over Provisioning" at bounding box center [171, 138] width 197 height 26
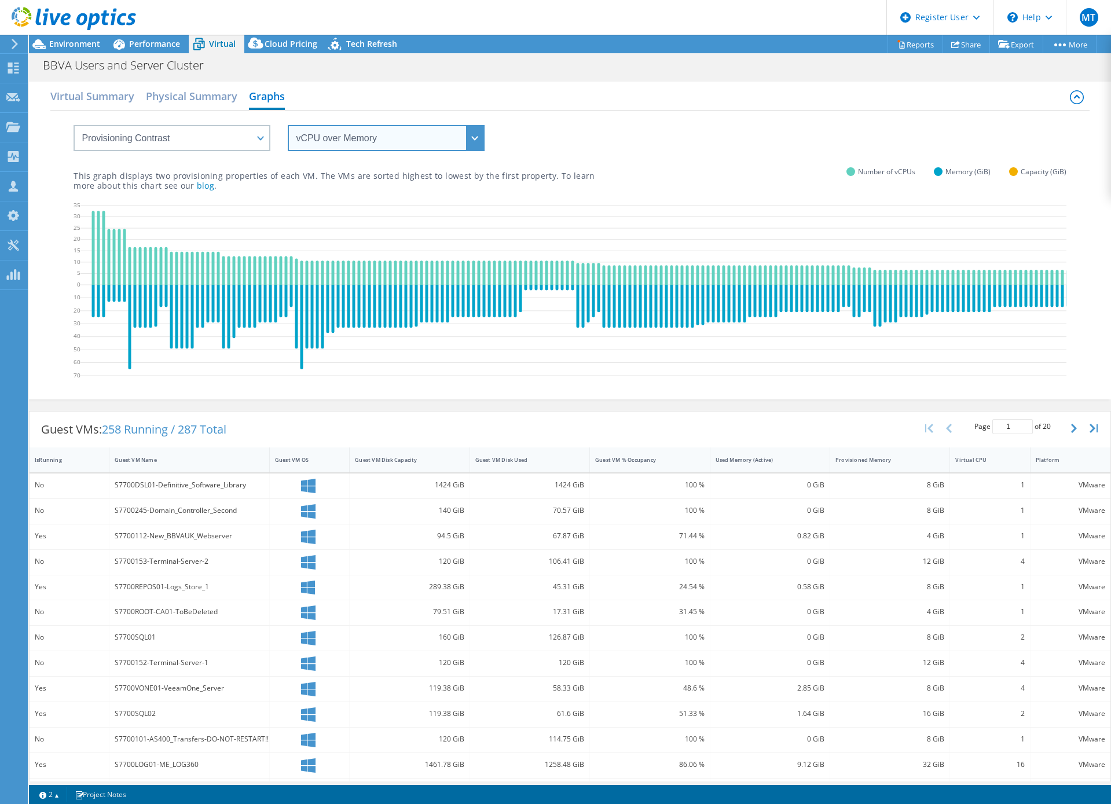
click at [336, 147] on select "vCPU over Memory vCPU over Capacity Memory over vCPU Memory over Capacity Capac…" at bounding box center [386, 138] width 197 height 26
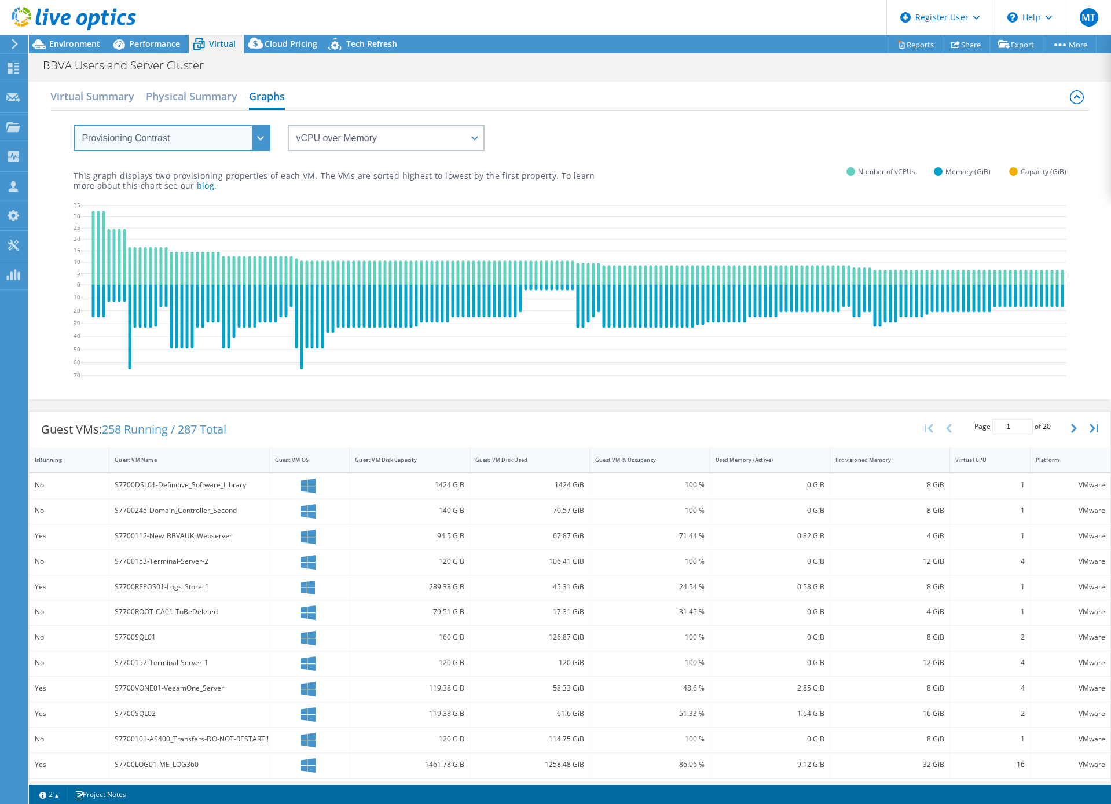
click at [188, 127] on select "VM Resource Distribution Provisioning Contrast Over Provisioning" at bounding box center [171, 138] width 197 height 26
select select "Over Provisioning"
click at [73, 125] on select "VM Resource Distribution Provisioning Contrast Over Provisioning" at bounding box center [171, 138] width 197 height 26
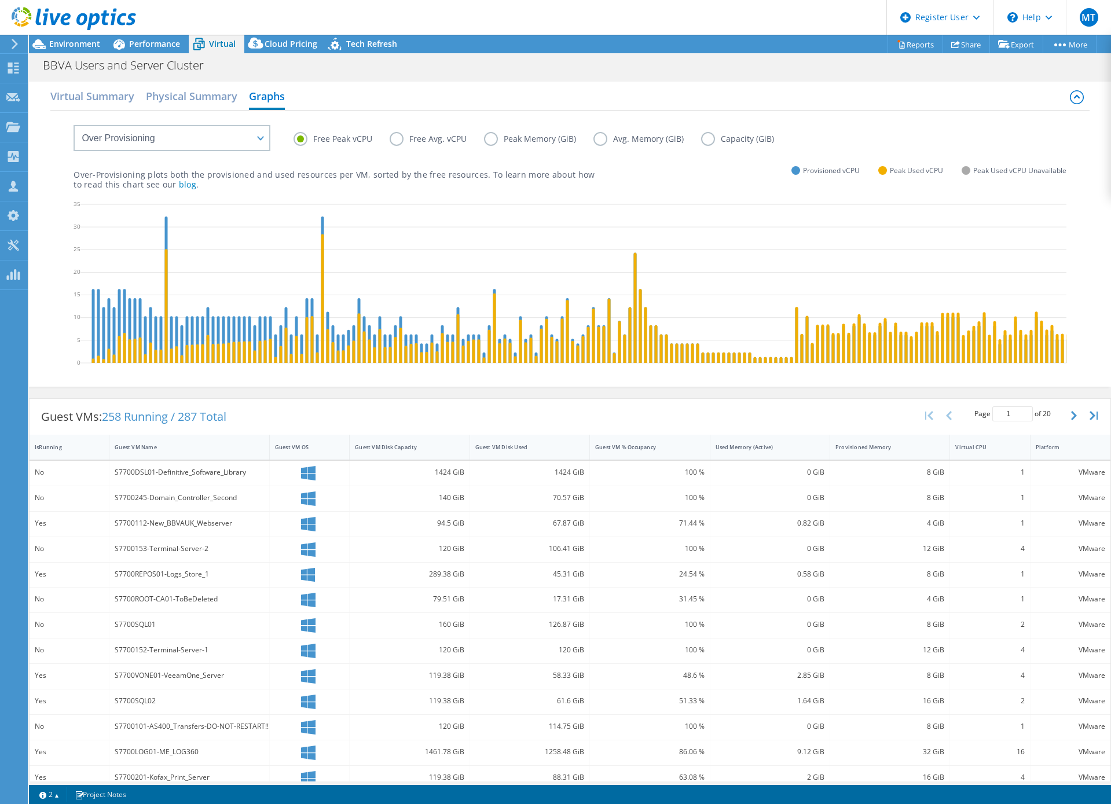
click at [706, 135] on label "Capacity (GiB)" at bounding box center [746, 139] width 90 height 14
click at [0, 0] on input "Capacity (GiB)" at bounding box center [0, 0] width 0 height 0
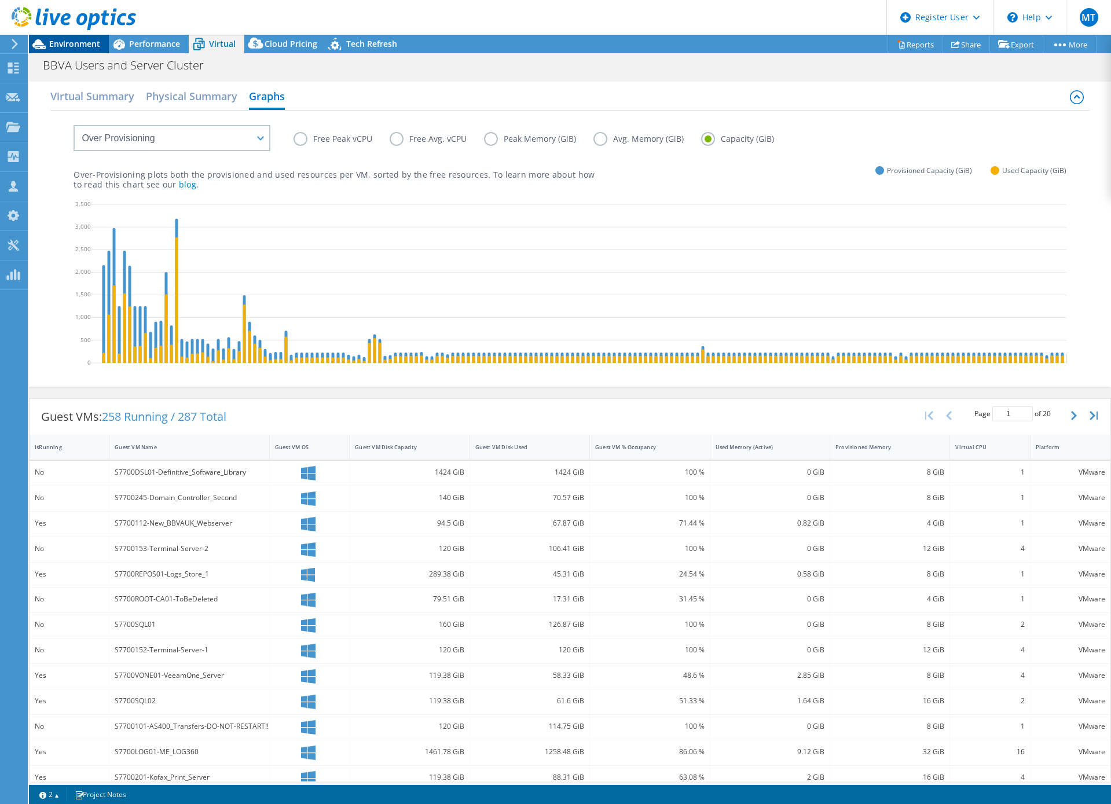
click at [71, 49] on span "Environment" at bounding box center [74, 43] width 51 height 11
